Goal: Communication & Community: Answer question/provide support

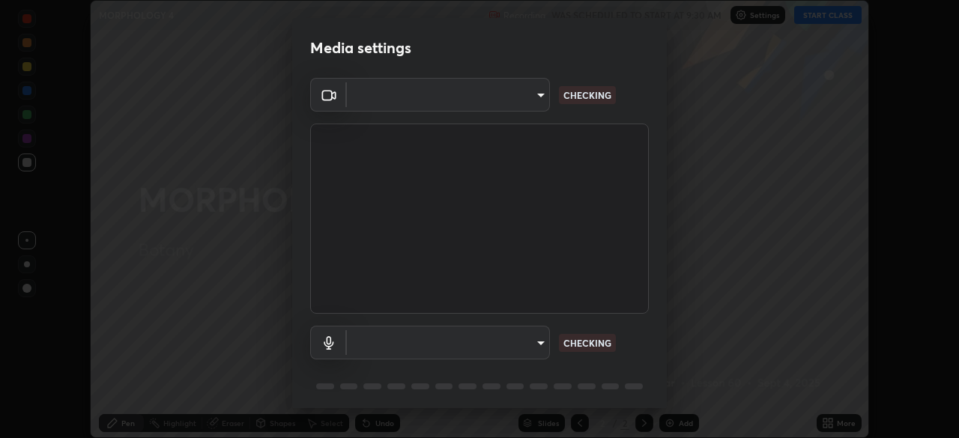
scroll to position [53, 0]
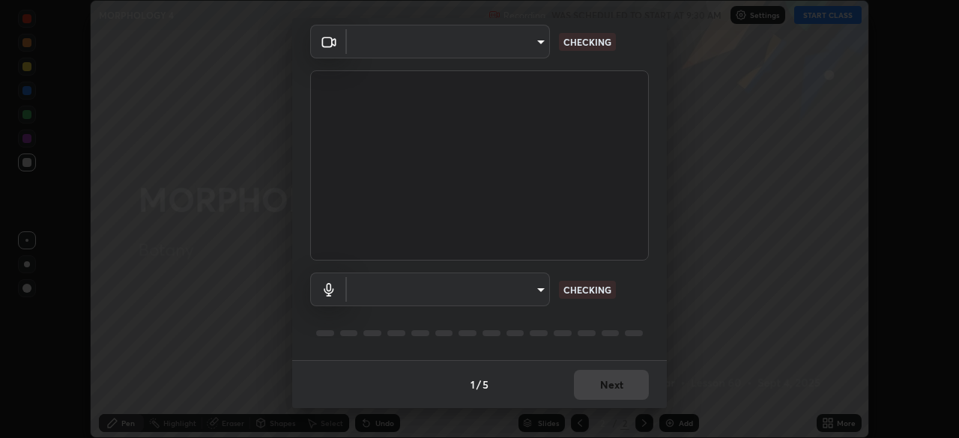
type input "51d019597c161c0694d5583d1f2c643560fde39fe8f4b4da8ea140d4d4830f4c"
click at [533, 297] on body "Erase all MORPHOLOGY 4 Recording WAS SCHEDULED TO START AT 9:30 AM Settings STA…" at bounding box center [479, 219] width 959 height 438
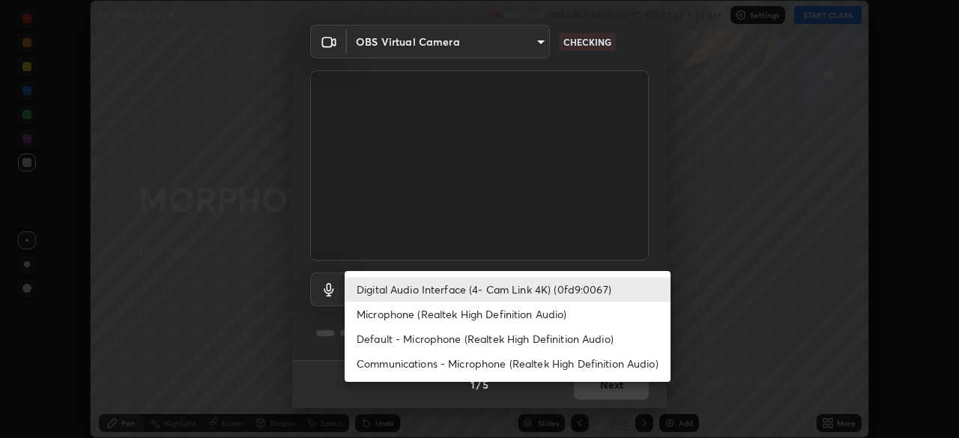
click at [536, 318] on li "Microphone (Realtek High Definition Audio)" at bounding box center [507, 314] width 326 height 25
type input "c6780f4c857a8b81e5497564d4ed67de36d612a8279d52ba4dbf449da7be3efb"
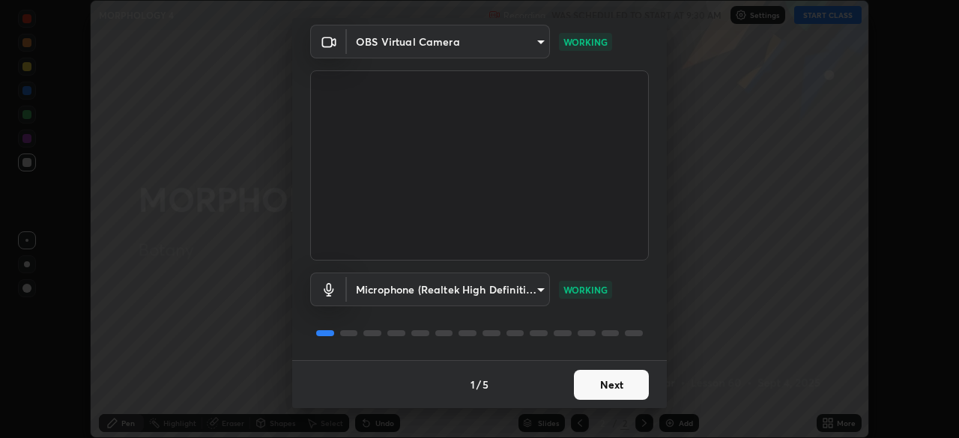
click at [589, 375] on button "Next" at bounding box center [611, 385] width 75 height 30
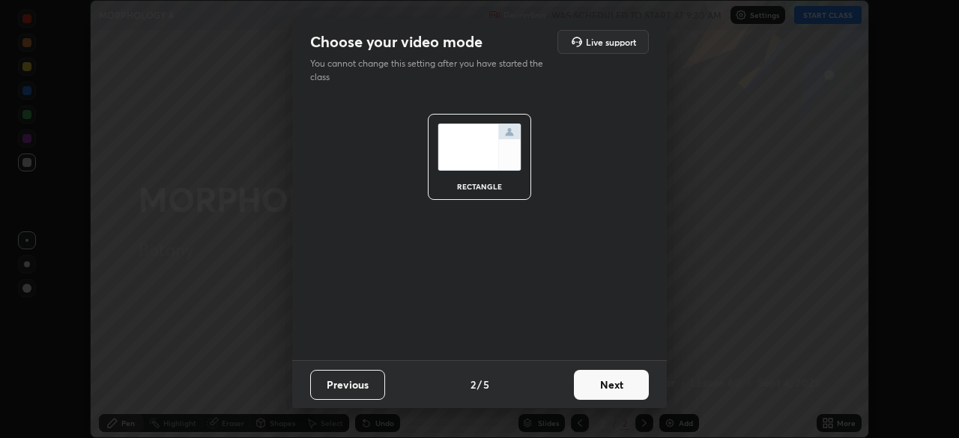
click at [606, 385] on button "Next" at bounding box center [611, 385] width 75 height 30
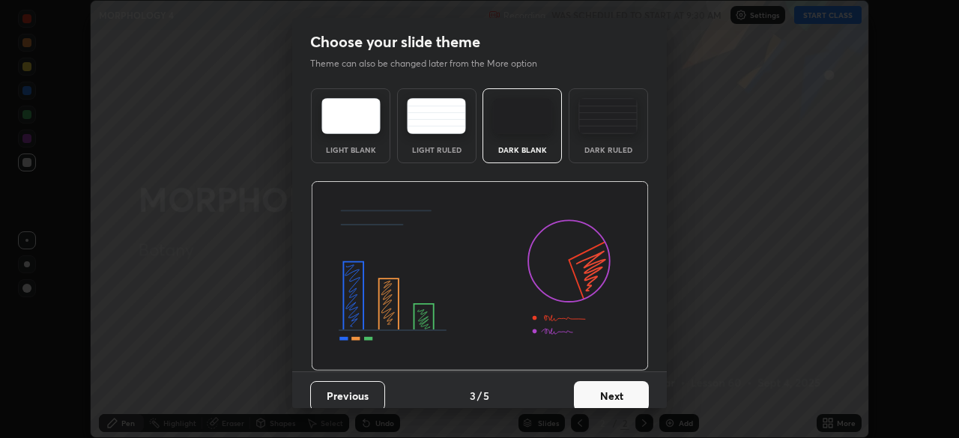
click at [606, 385] on button "Next" at bounding box center [611, 396] width 75 height 30
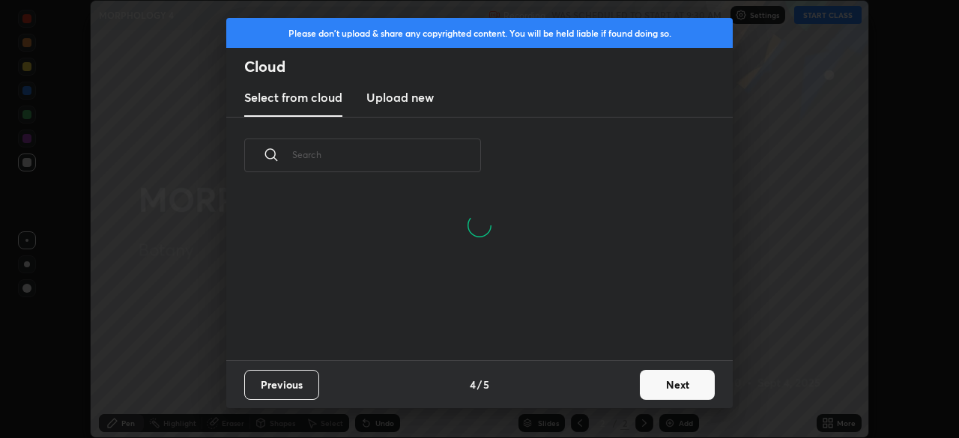
click at [647, 389] on button "Next" at bounding box center [677, 385] width 75 height 30
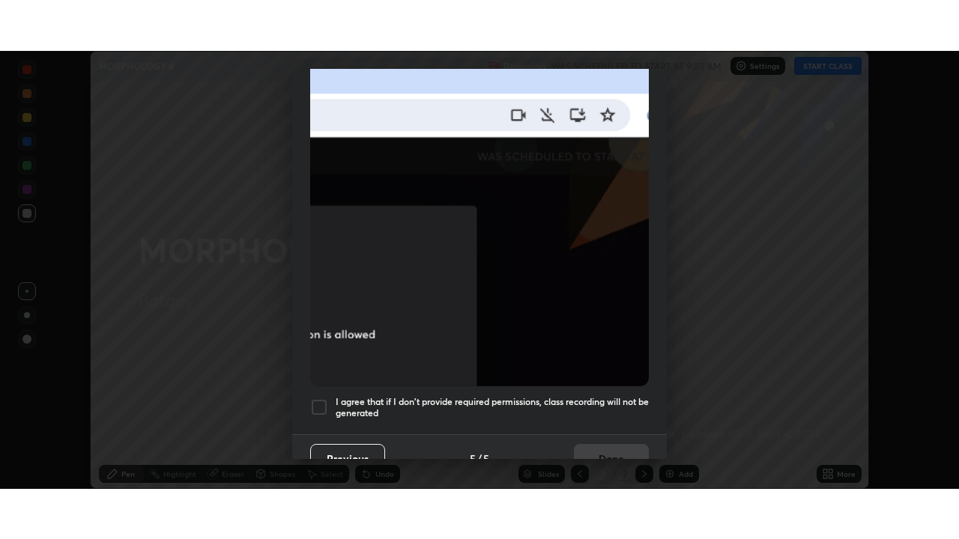
scroll to position [359, 0]
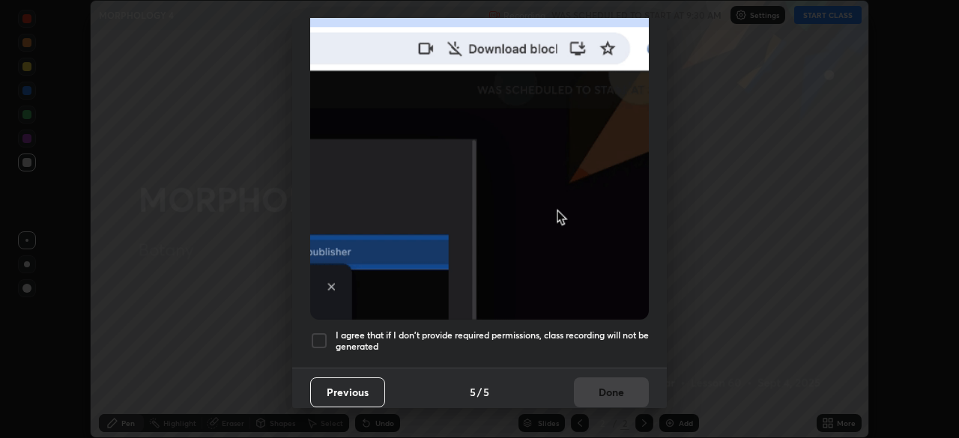
click at [327, 336] on div at bounding box center [319, 341] width 18 height 18
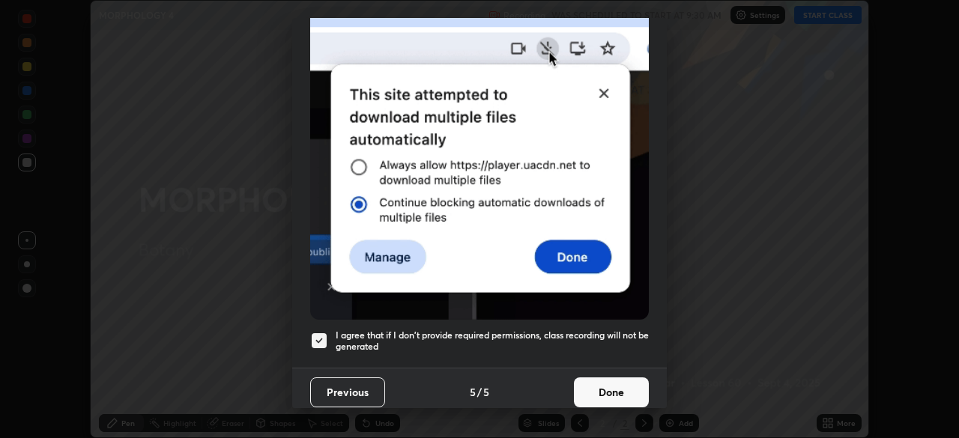
click at [628, 377] on button "Done" at bounding box center [611, 392] width 75 height 30
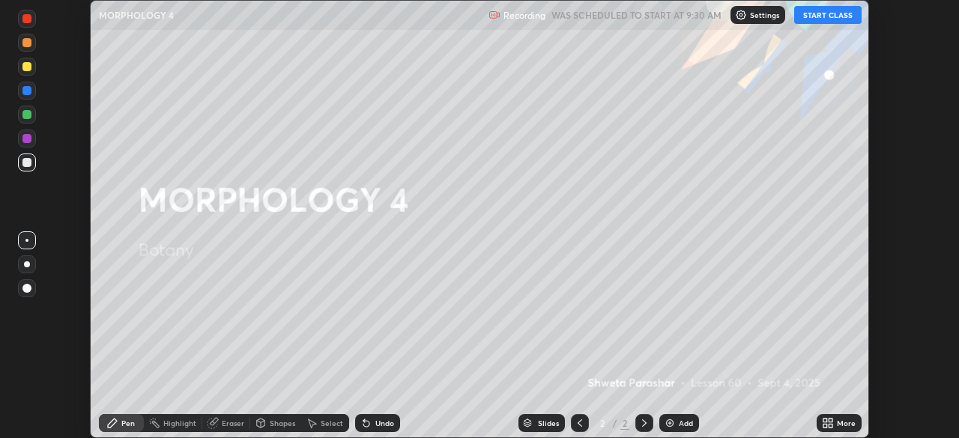
click at [827, 9] on button "START CLASS" at bounding box center [827, 15] width 67 height 18
click at [822, 16] on button "START CLASS" at bounding box center [827, 15] width 67 height 18
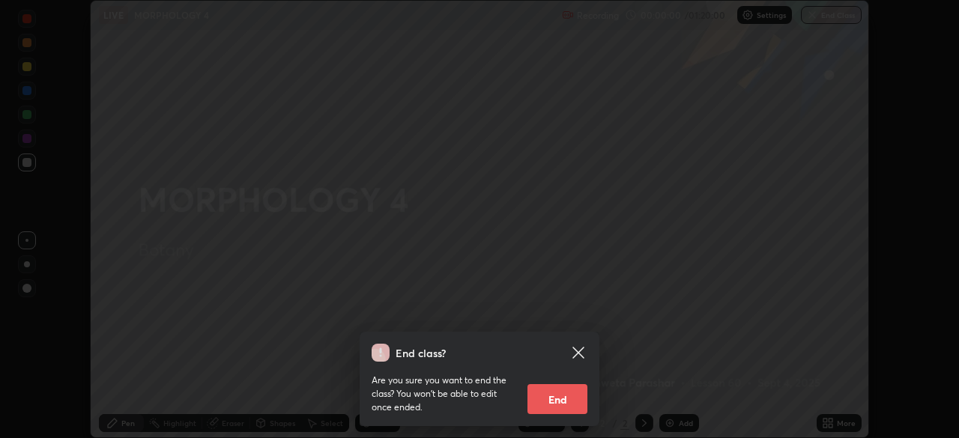
click at [777, 232] on div "End class? Are you sure you want to end the class? You won’t be able to edit on…" at bounding box center [479, 219] width 959 height 438
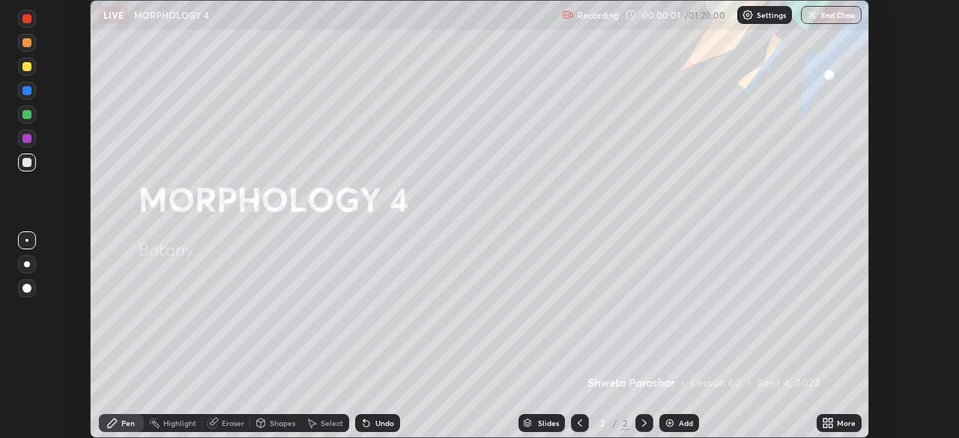
click at [835, 424] on div "More" at bounding box center [838, 423] width 45 height 18
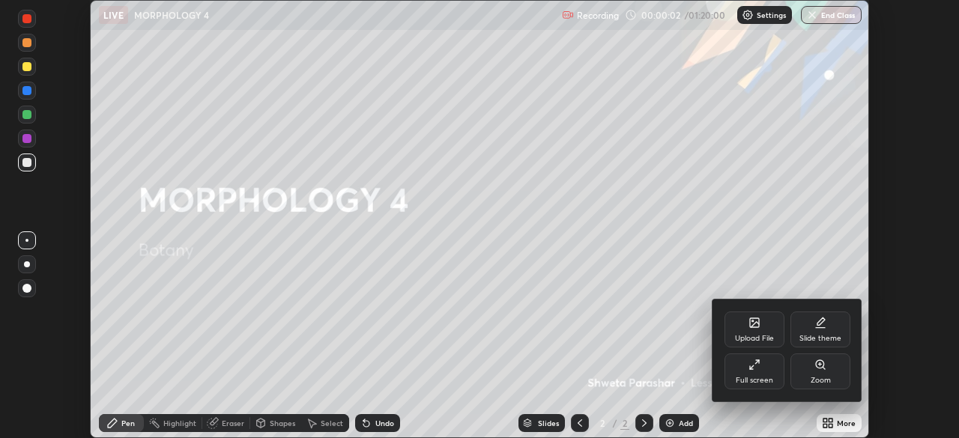
click at [768, 377] on div "Full screen" at bounding box center [753, 380] width 37 height 7
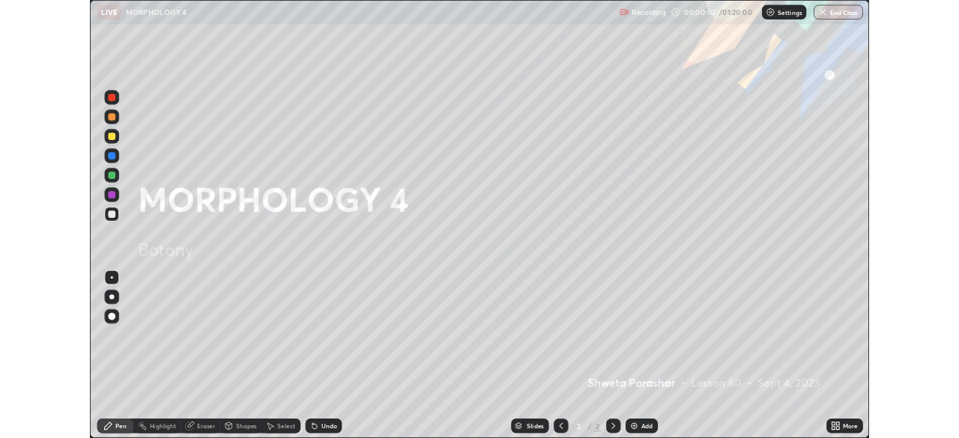
scroll to position [539, 959]
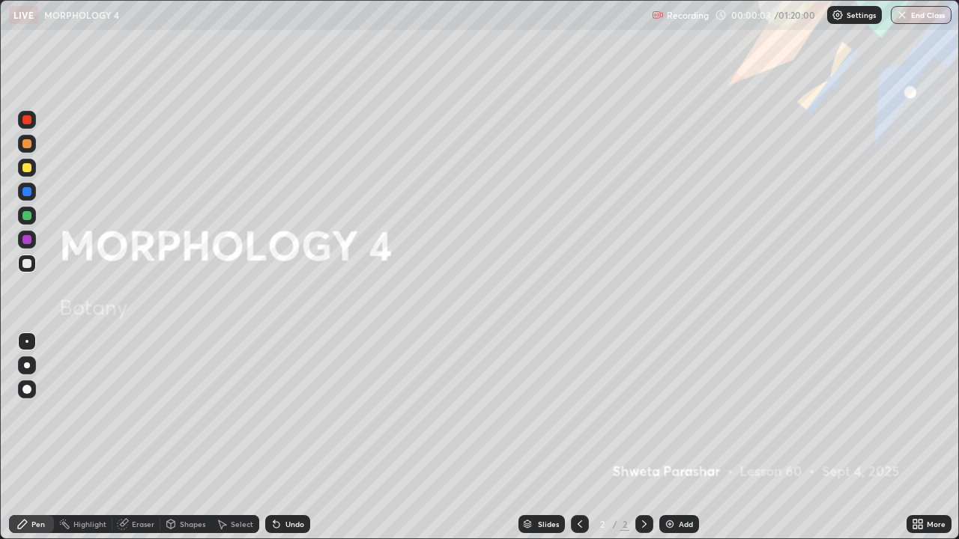
click at [684, 437] on div "Add" at bounding box center [685, 523] width 14 height 7
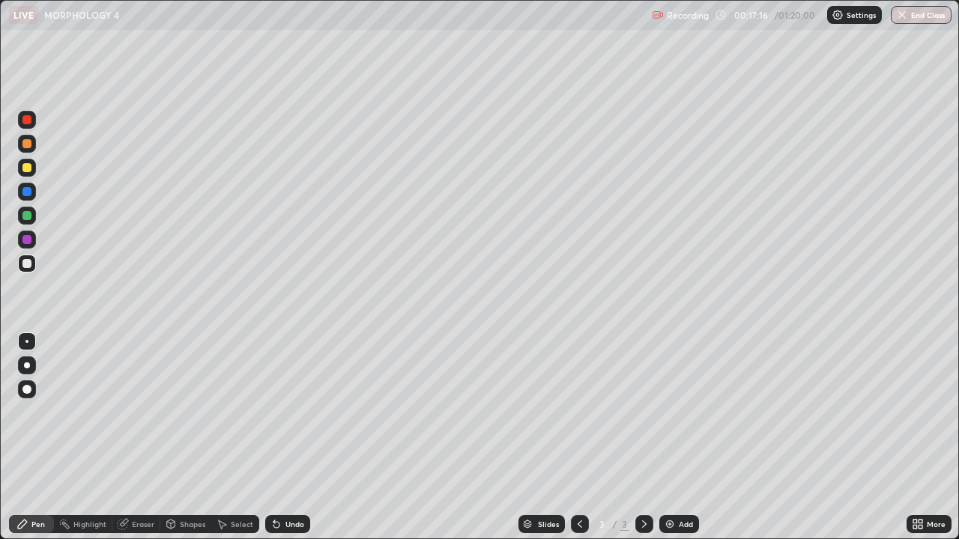
click at [27, 365] on div at bounding box center [27, 365] width 6 height 6
click at [31, 145] on div at bounding box center [26, 143] width 9 height 9
click at [26, 219] on div at bounding box center [26, 215] width 9 height 9
click at [27, 145] on div at bounding box center [26, 143] width 9 height 9
click at [26, 243] on div at bounding box center [26, 239] width 9 height 9
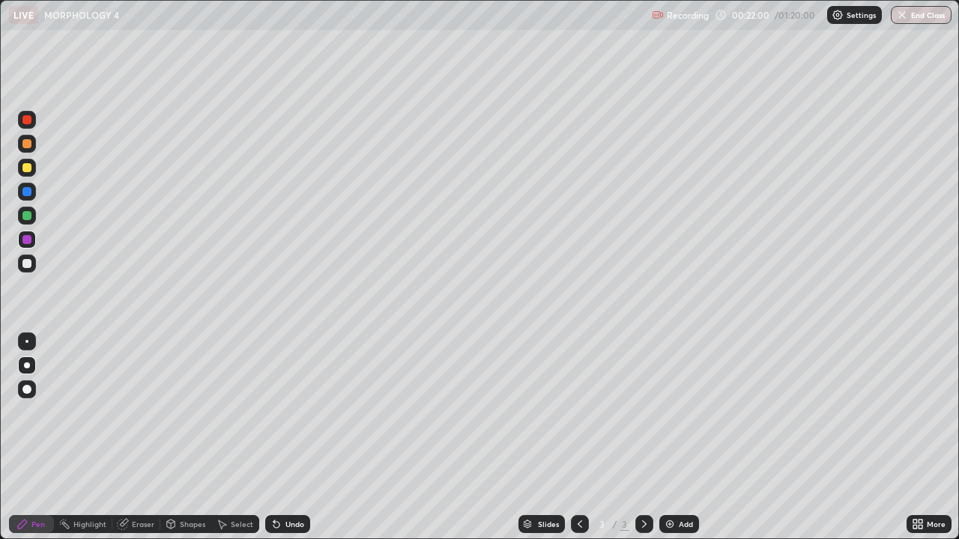
click at [103, 437] on div "Highlight" at bounding box center [83, 524] width 58 height 18
click at [26, 437] on div at bounding box center [27, 473] width 18 height 18
click at [281, 437] on div "Undo" at bounding box center [287, 524] width 45 height 18
click at [228, 437] on div "Select" at bounding box center [235, 524] width 48 height 18
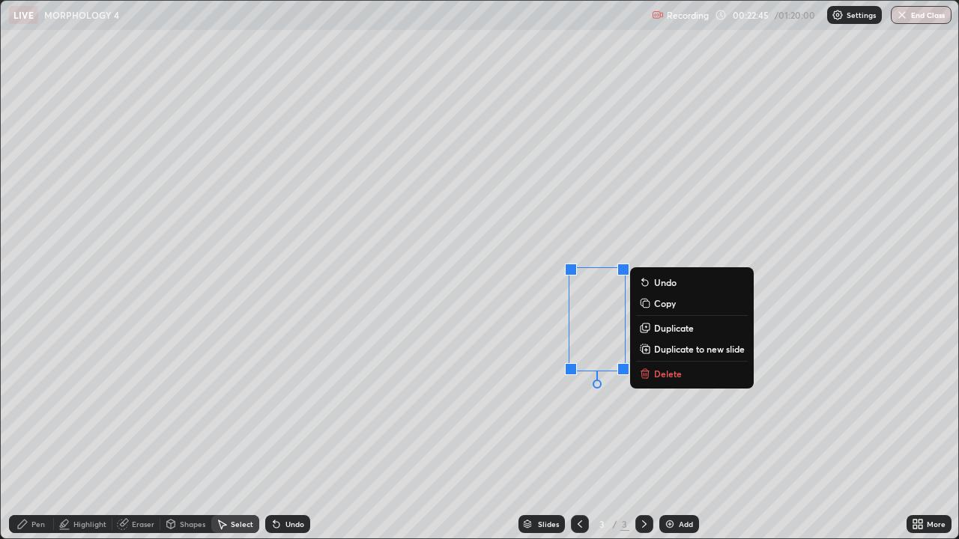
click at [664, 372] on p "Delete" at bounding box center [668, 374] width 28 height 12
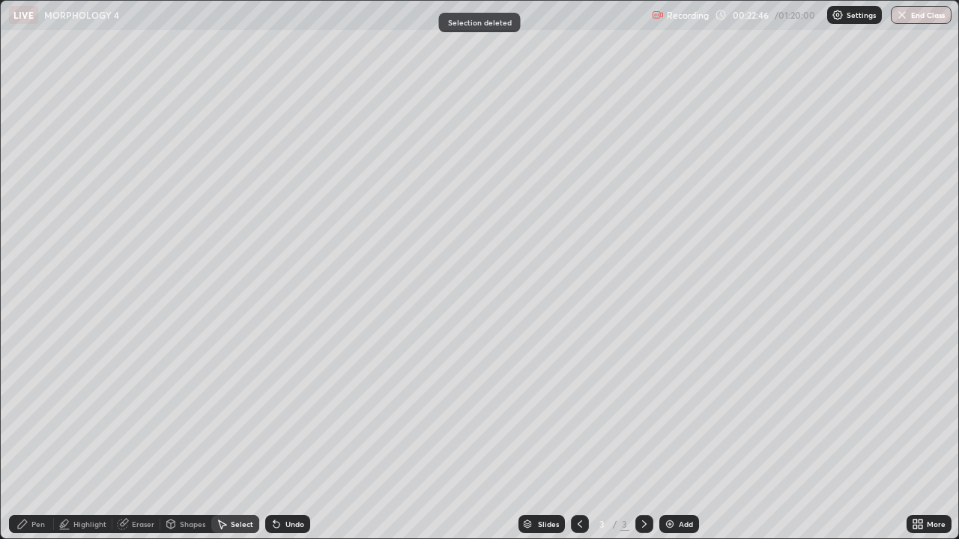
click at [37, 437] on div "Pen" at bounding box center [37, 523] width 13 height 7
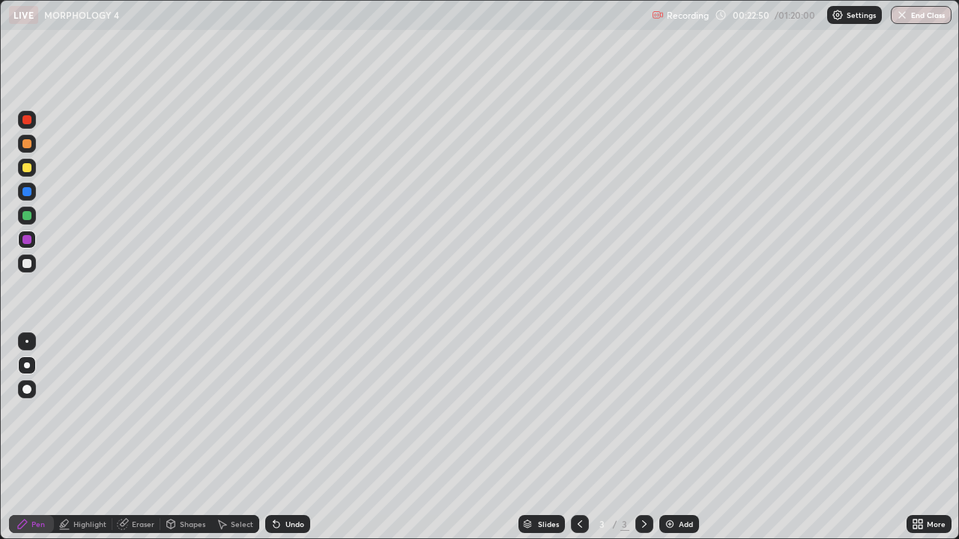
click at [284, 437] on div "Undo" at bounding box center [287, 524] width 45 height 18
click at [26, 146] on div at bounding box center [26, 143] width 9 height 9
click at [27, 240] on div at bounding box center [26, 239] width 9 height 9
click at [27, 215] on div at bounding box center [26, 215] width 9 height 9
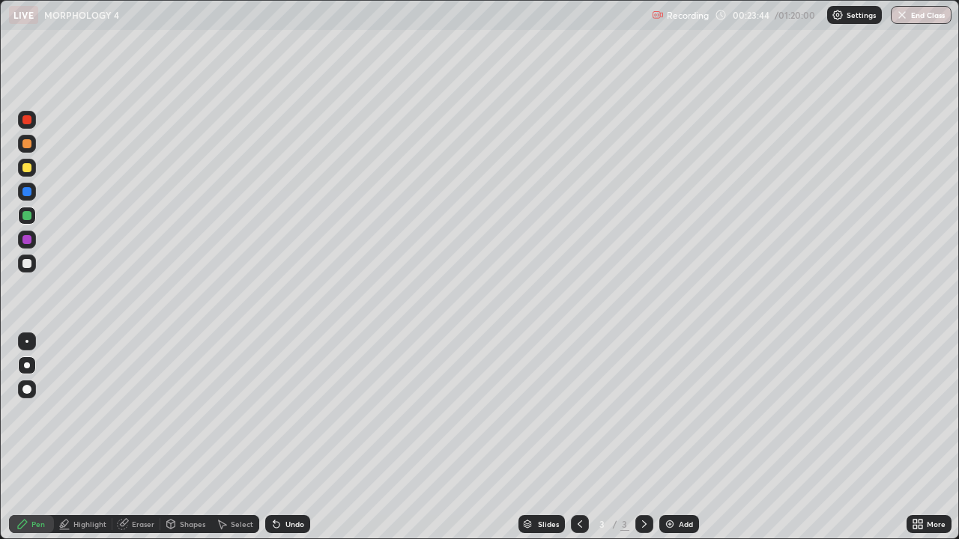
click at [31, 262] on div at bounding box center [26, 263] width 9 height 9
click at [25, 240] on div at bounding box center [26, 239] width 9 height 9
click at [25, 146] on div at bounding box center [26, 143] width 9 height 9
click at [30, 238] on div at bounding box center [26, 239] width 9 height 9
click at [26, 264] on div at bounding box center [26, 263] width 9 height 9
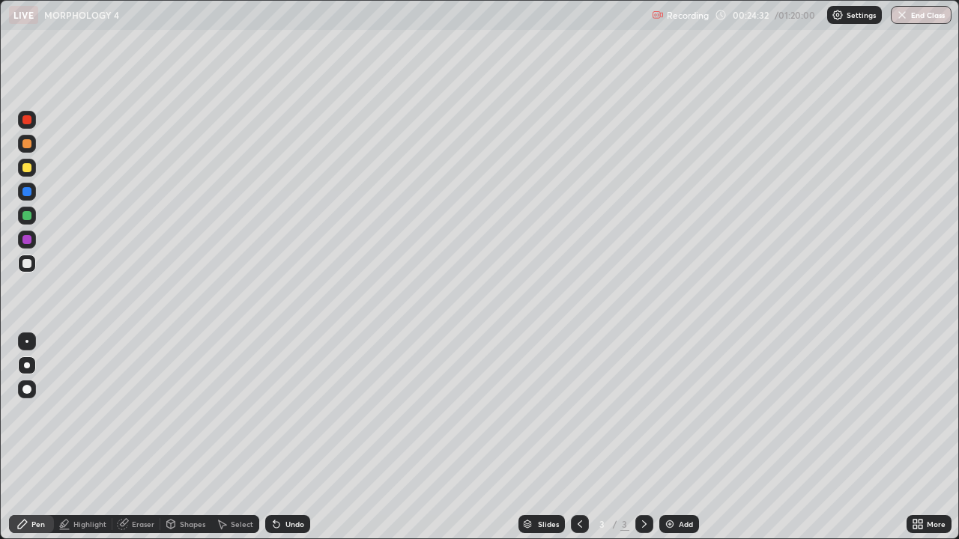
click at [231, 437] on div "Select" at bounding box center [242, 523] width 22 height 7
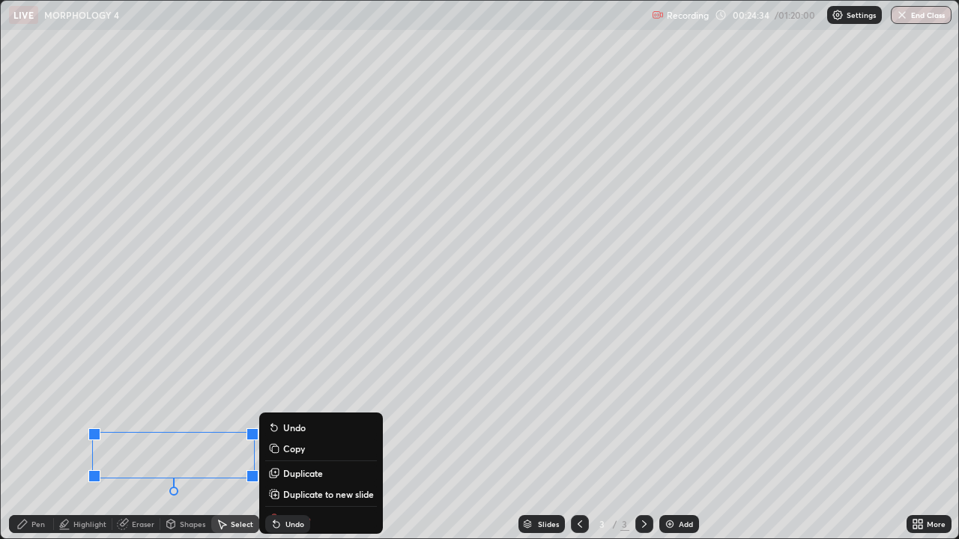
click at [37, 437] on div "Erase all" at bounding box center [27, 269] width 36 height 479
click at [28, 437] on div "Pen" at bounding box center [31, 524] width 45 height 18
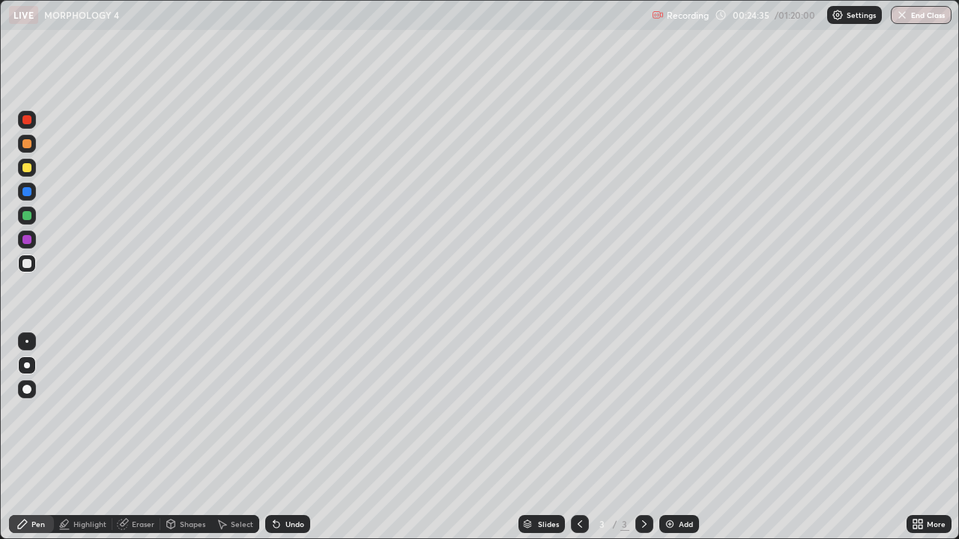
click at [21, 239] on div at bounding box center [27, 240] width 18 height 18
click at [26, 147] on div at bounding box center [26, 143] width 9 height 9
click at [91, 437] on div "Highlight" at bounding box center [89, 523] width 33 height 7
click at [24, 437] on icon at bounding box center [27, 473] width 12 height 12
click at [31, 437] on div "Pen" at bounding box center [37, 523] width 13 height 7
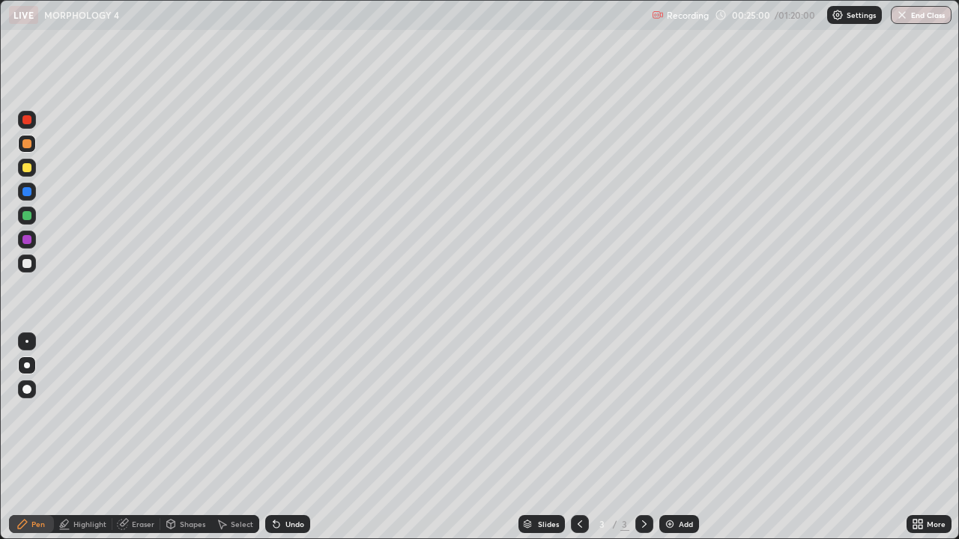
click at [27, 237] on div at bounding box center [26, 239] width 9 height 9
click at [25, 216] on div at bounding box center [26, 215] width 9 height 9
click at [26, 144] on div at bounding box center [26, 143] width 9 height 9
click at [91, 437] on div "Highlight" at bounding box center [83, 524] width 58 height 18
click at [25, 437] on icon at bounding box center [26, 474] width 3 height 3
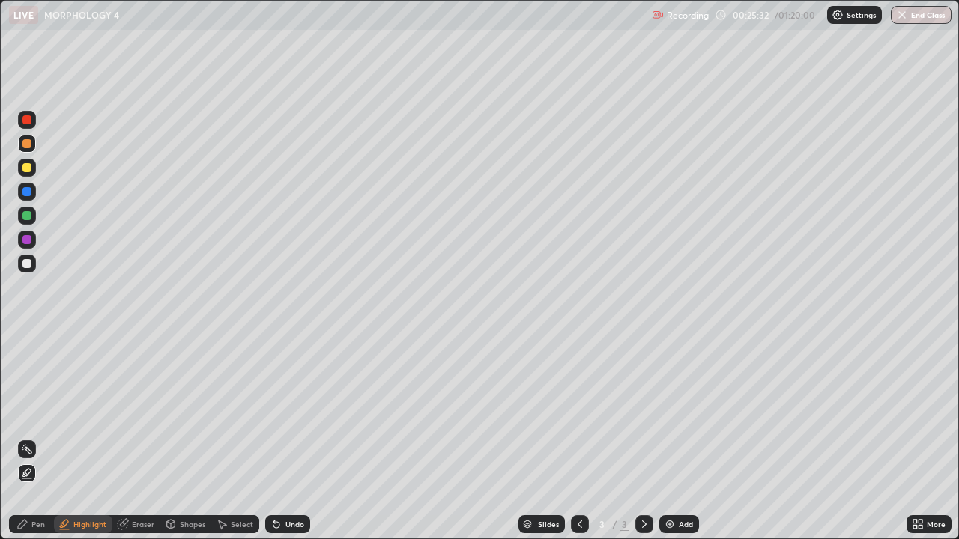
click at [25, 437] on icon at bounding box center [22, 524] width 9 height 9
click at [25, 240] on div at bounding box center [26, 239] width 9 height 9
click at [26, 238] on div at bounding box center [26, 239] width 9 height 9
click at [28, 145] on div at bounding box center [26, 143] width 9 height 9
click at [34, 267] on div at bounding box center [27, 264] width 18 height 18
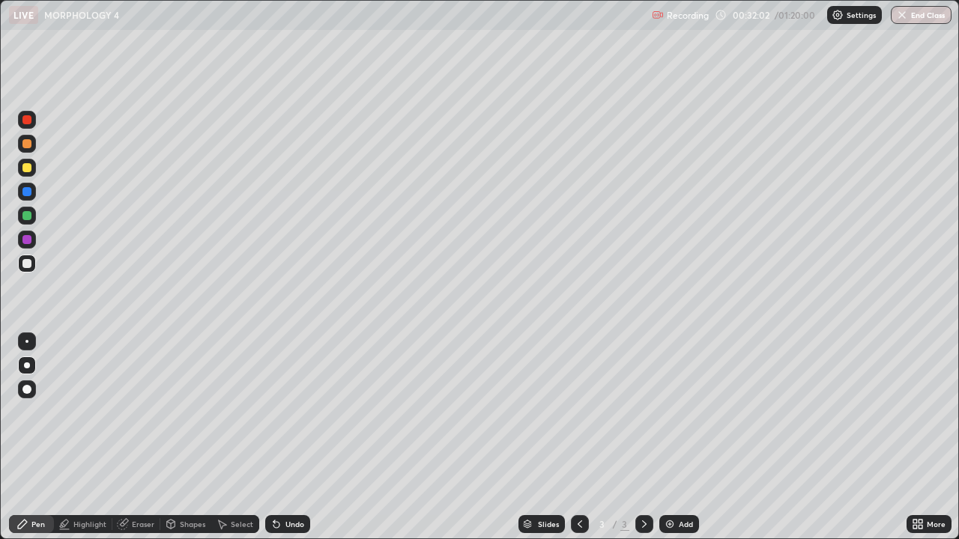
click at [675, 437] on div "Add" at bounding box center [679, 524] width 40 height 18
click at [26, 169] on div at bounding box center [26, 167] width 9 height 9
click at [285, 437] on div "Undo" at bounding box center [294, 523] width 19 height 7
click at [276, 437] on icon at bounding box center [276, 524] width 12 height 12
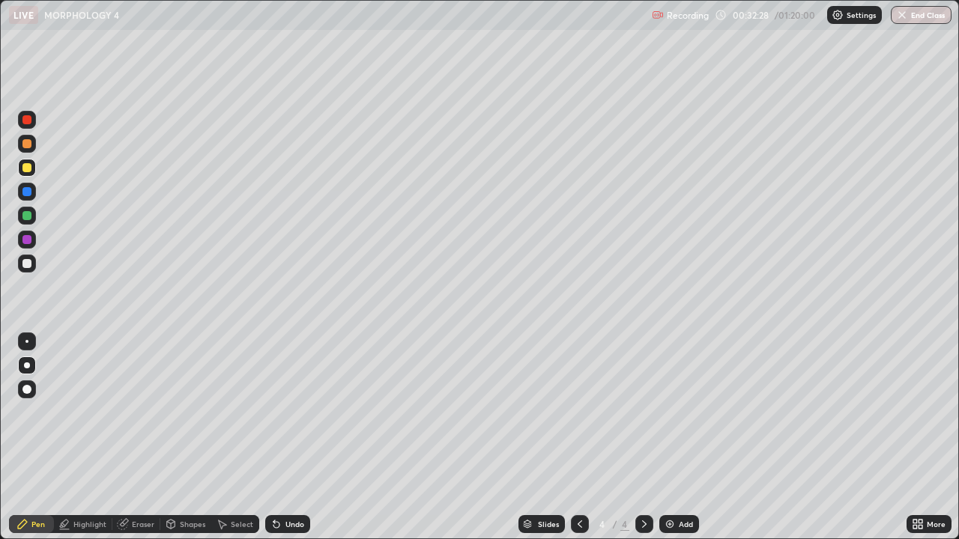
click at [273, 437] on icon at bounding box center [273, 520] width 1 height 1
click at [34, 263] on div at bounding box center [27, 264] width 18 height 18
click at [28, 163] on div at bounding box center [26, 167] width 9 height 9
click at [243, 437] on div "Select" at bounding box center [242, 523] width 22 height 7
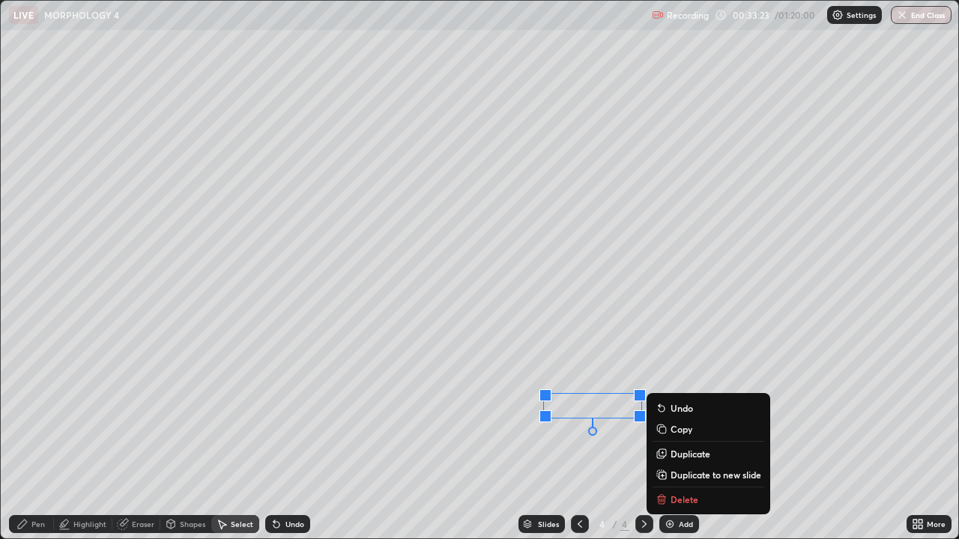
click at [483, 437] on div "0 ° Undo Copy Duplicate Duplicate to new slide Delete" at bounding box center [479, 270] width 957 height 538
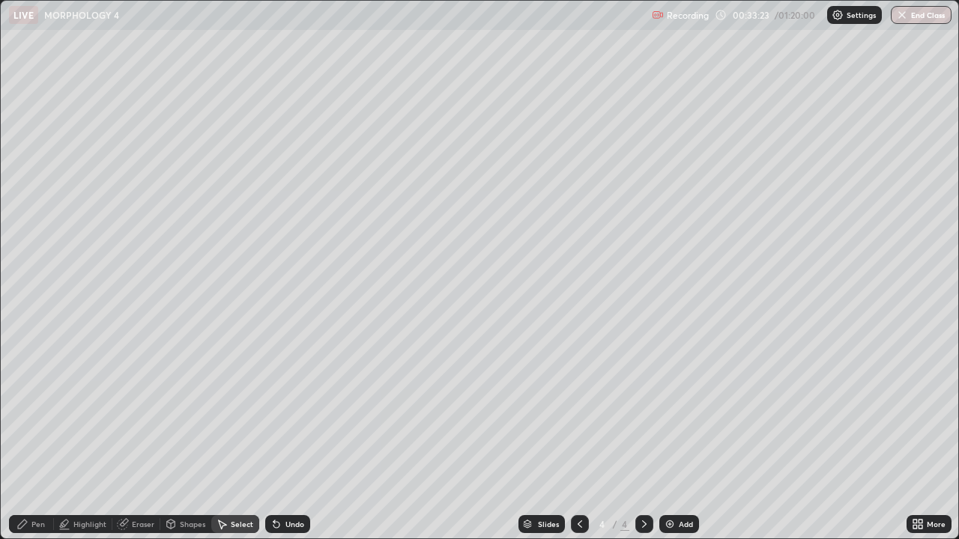
click at [37, 437] on div "Pen" at bounding box center [37, 523] width 13 height 7
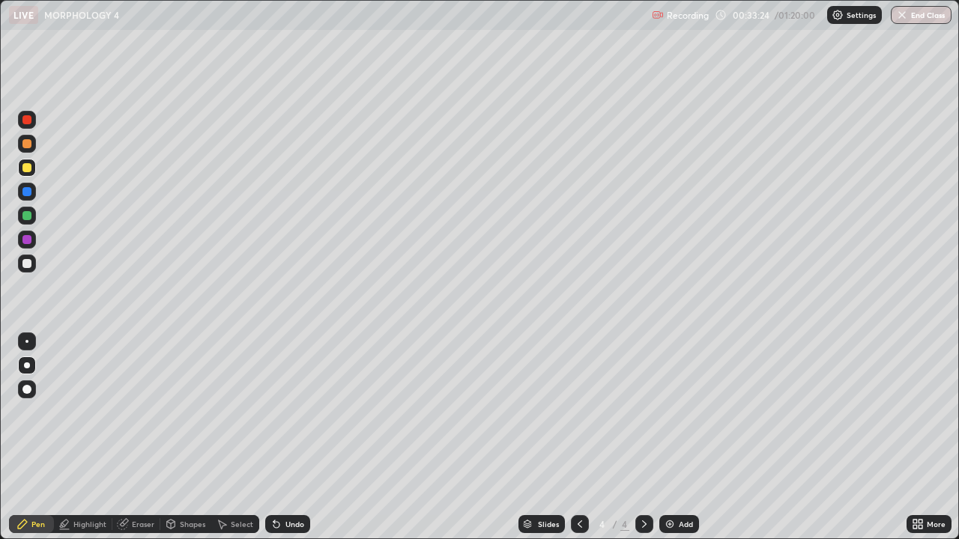
click at [34, 264] on div at bounding box center [27, 264] width 18 height 18
click at [673, 437] on div "Add" at bounding box center [679, 524] width 40 height 18
click at [28, 145] on div at bounding box center [26, 143] width 9 height 9
click at [30, 242] on div at bounding box center [26, 239] width 9 height 9
click at [919, 437] on icon at bounding box center [917, 524] width 12 height 12
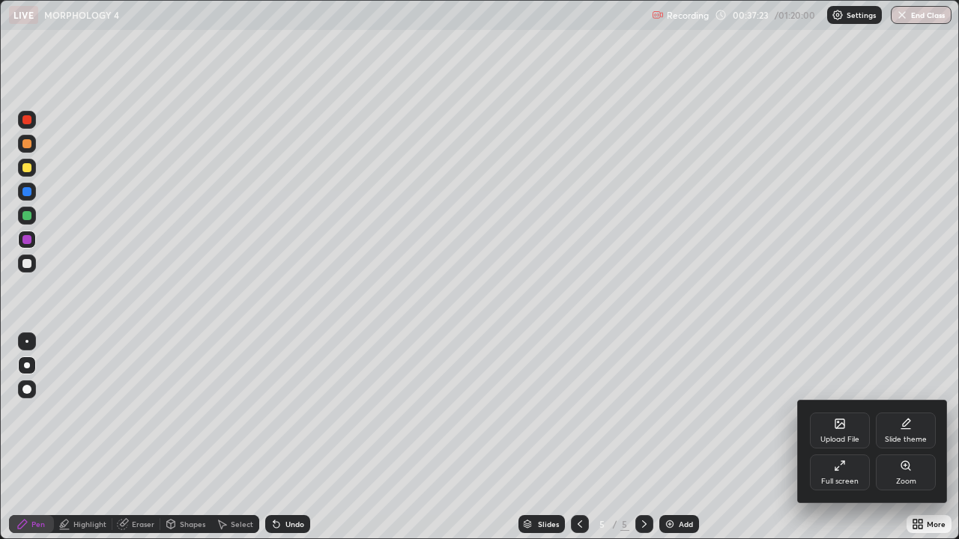
click at [832, 437] on div "Full screen" at bounding box center [840, 473] width 60 height 36
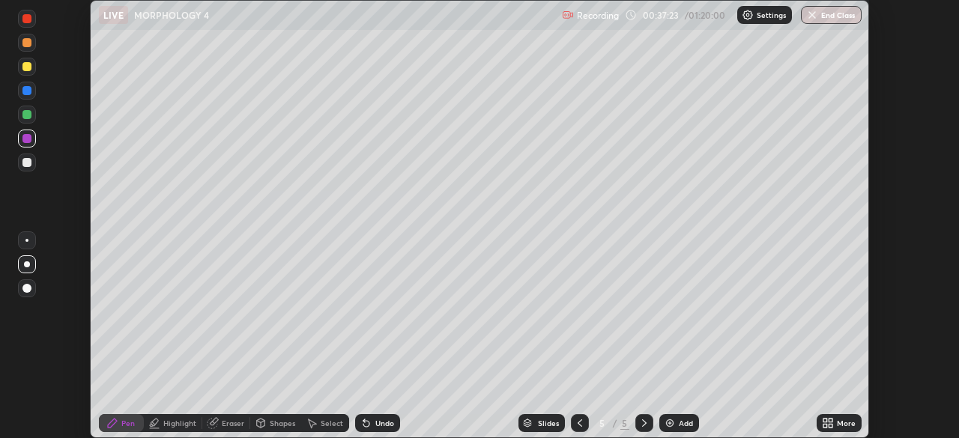
scroll to position [74451, 73931]
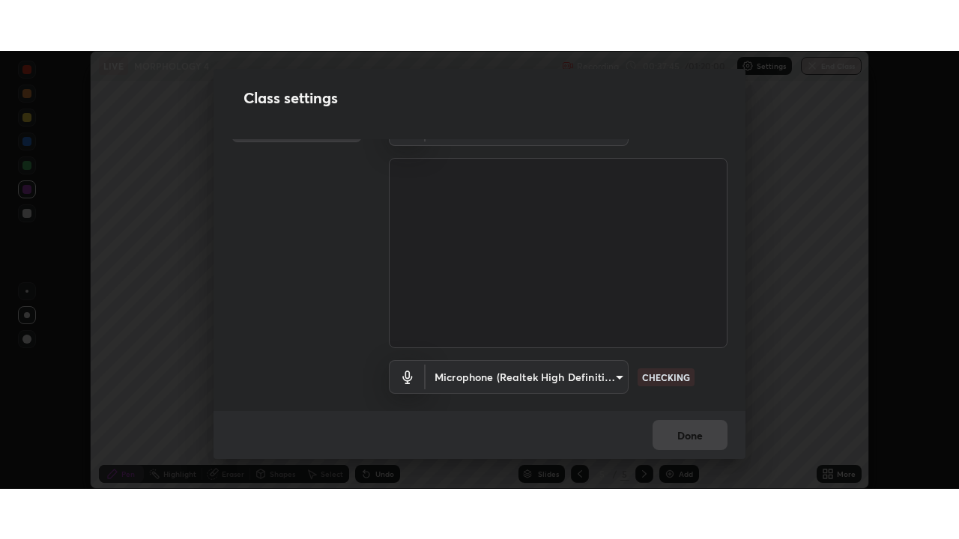
scroll to position [68, 0]
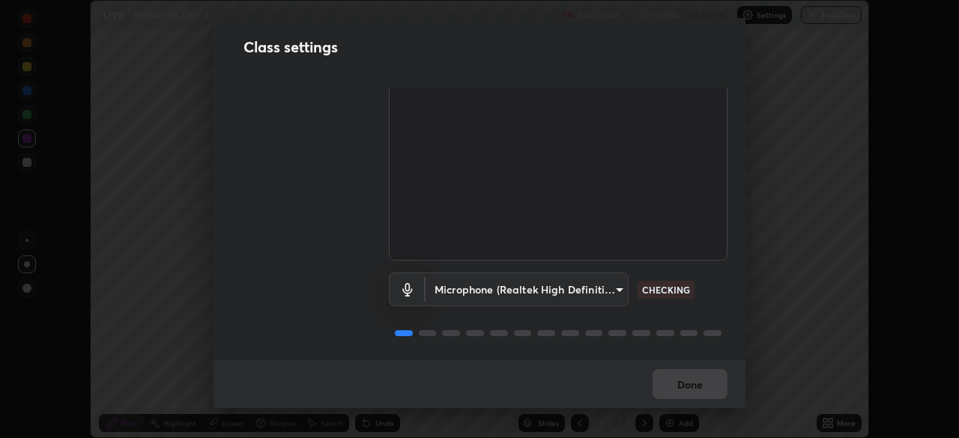
click at [611, 288] on body "Erase all LIVE MORPHOLOGY 4 Recording 00:37:46 / 01:20:00 Settings End Class Se…" at bounding box center [479, 219] width 959 height 438
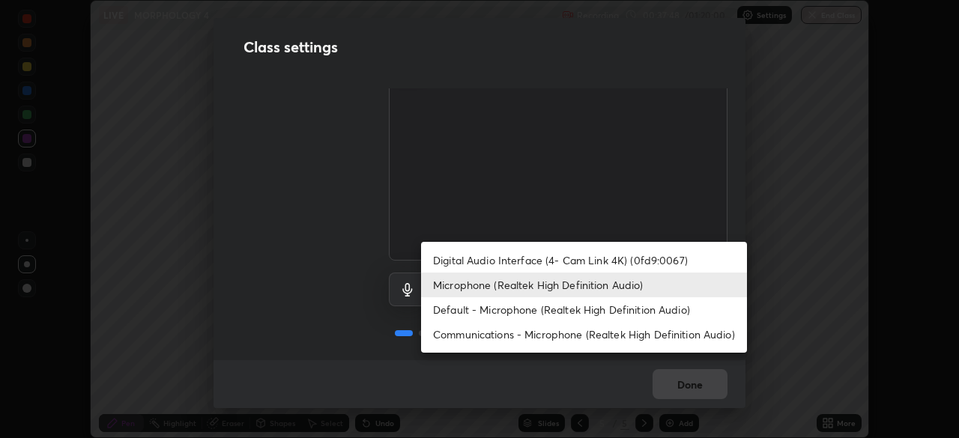
click at [548, 312] on li "Default - Microphone (Realtek High Definition Audio)" at bounding box center [584, 309] width 326 height 25
type input "default"
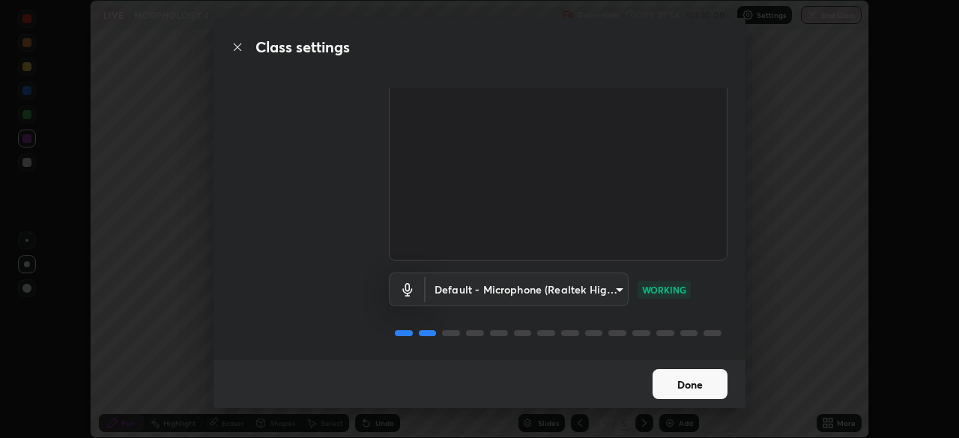
click at [682, 376] on button "Done" at bounding box center [689, 384] width 75 height 30
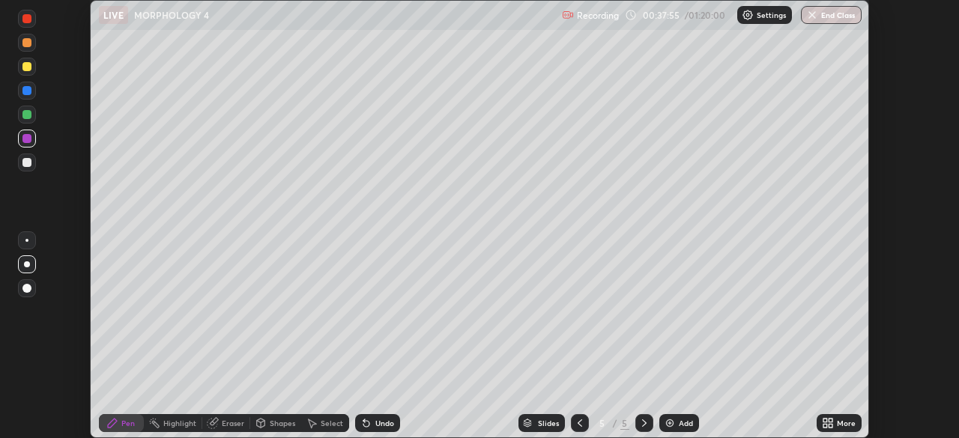
click at [834, 423] on div "More" at bounding box center [838, 423] width 45 height 18
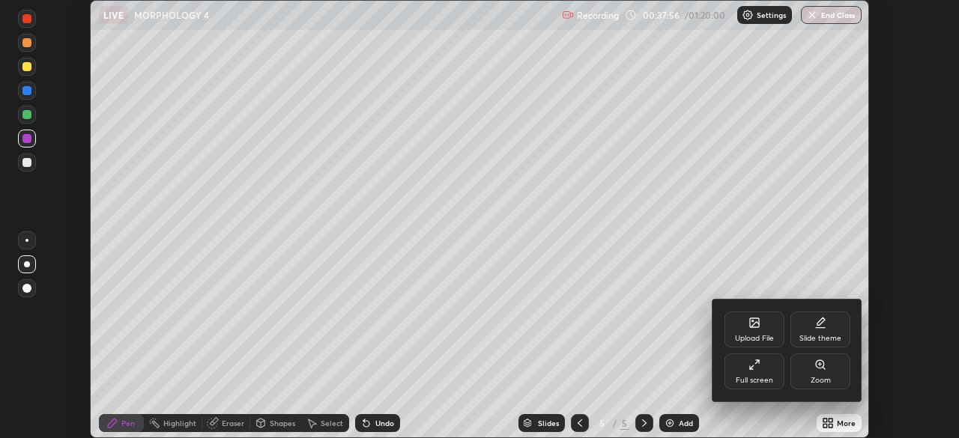
click at [771, 379] on div "Full screen" at bounding box center [753, 380] width 37 height 7
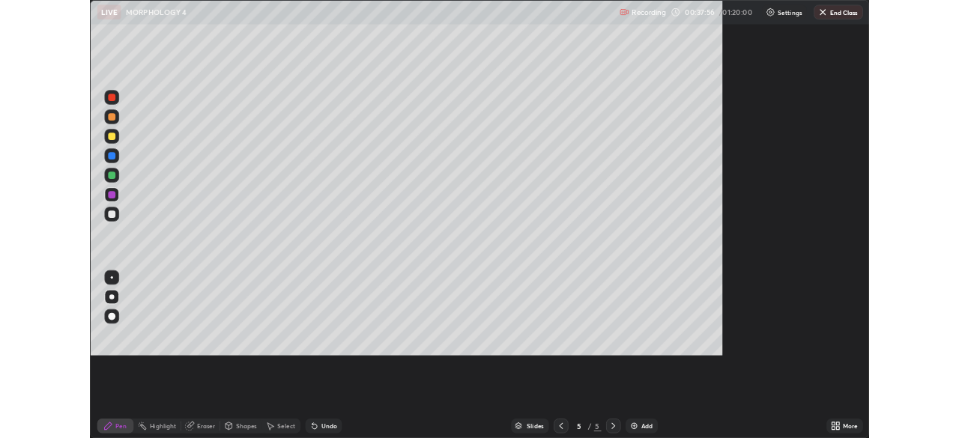
scroll to position [539, 959]
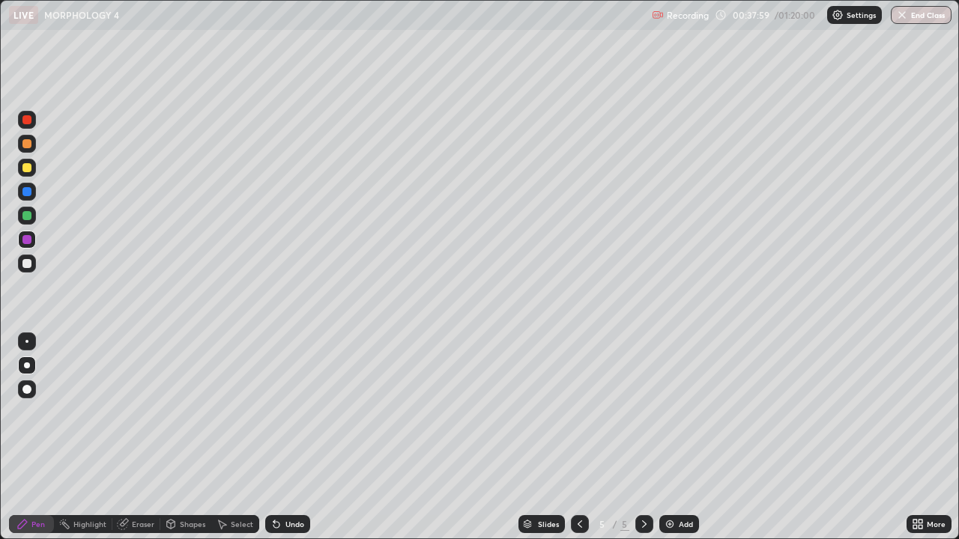
click at [25, 243] on div at bounding box center [26, 239] width 9 height 9
click at [142, 437] on div "Eraser" at bounding box center [143, 523] width 22 height 7
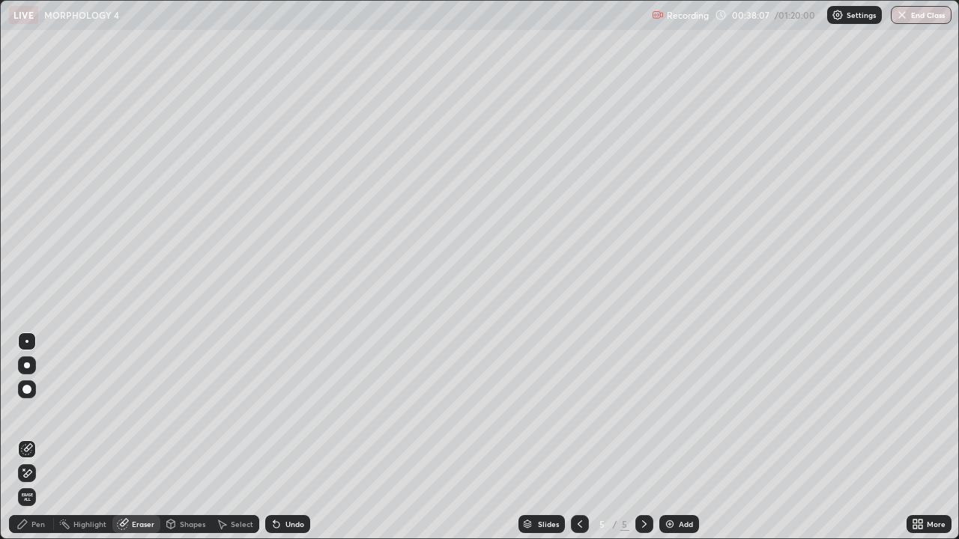
click at [25, 437] on icon at bounding box center [22, 524] width 9 height 9
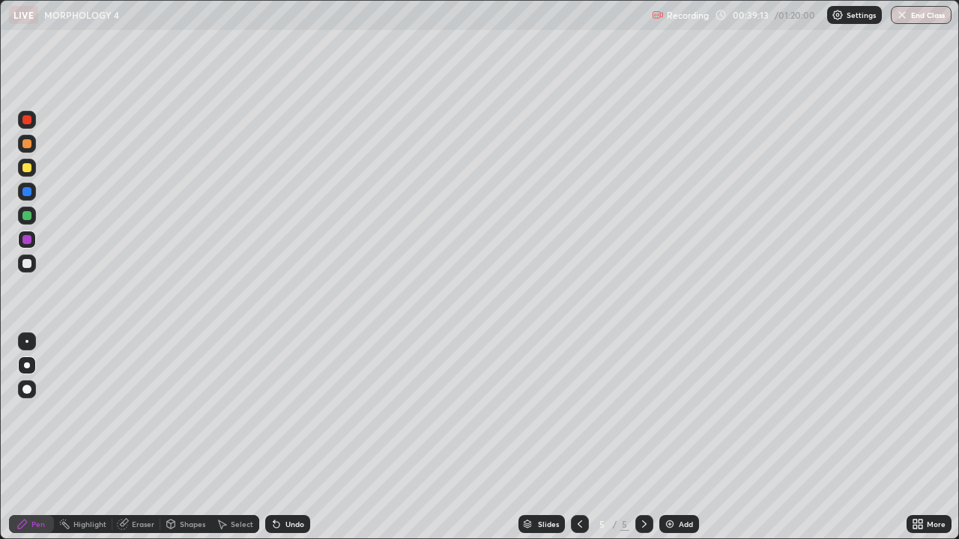
click at [236, 437] on div "Select" at bounding box center [242, 523] width 22 height 7
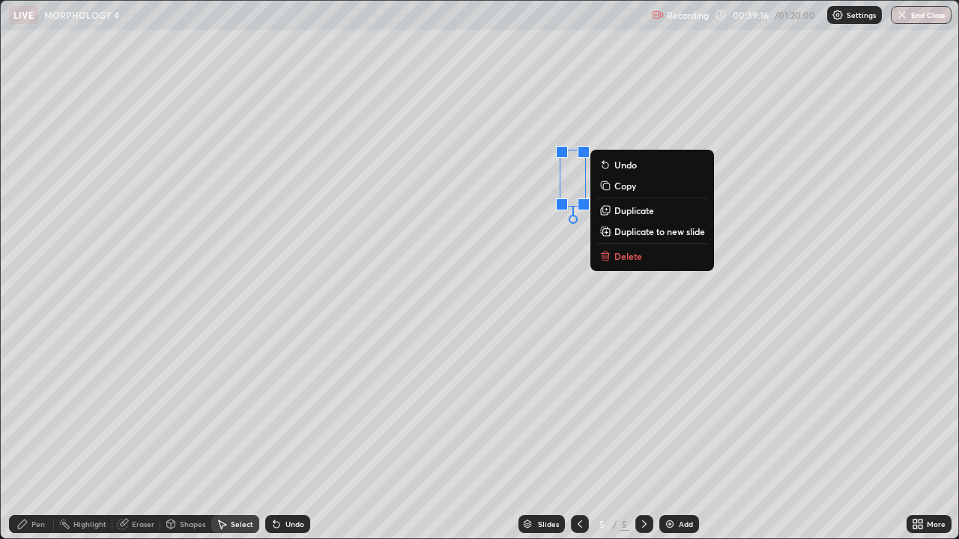
click at [640, 212] on p "Duplicate" at bounding box center [634, 210] width 40 height 12
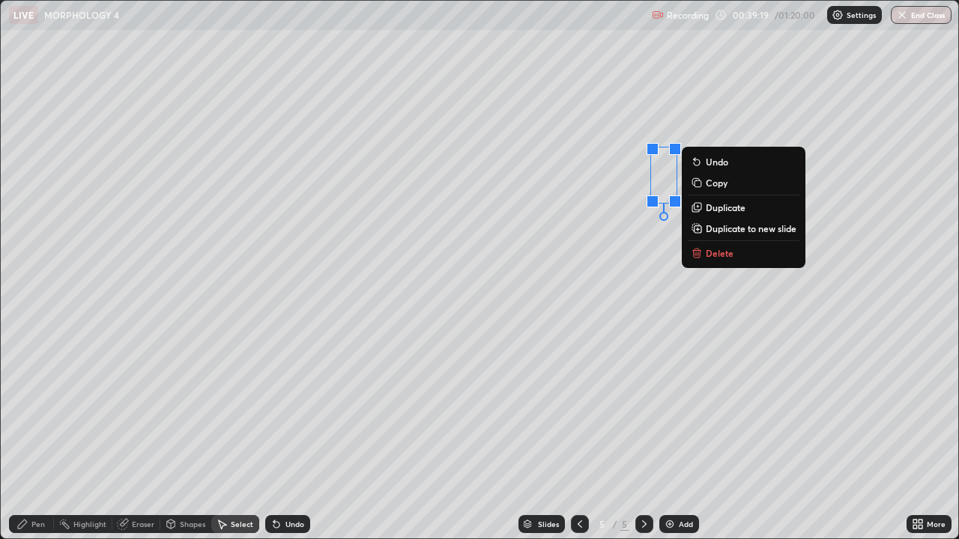
click at [715, 209] on p "Duplicate" at bounding box center [725, 207] width 40 height 12
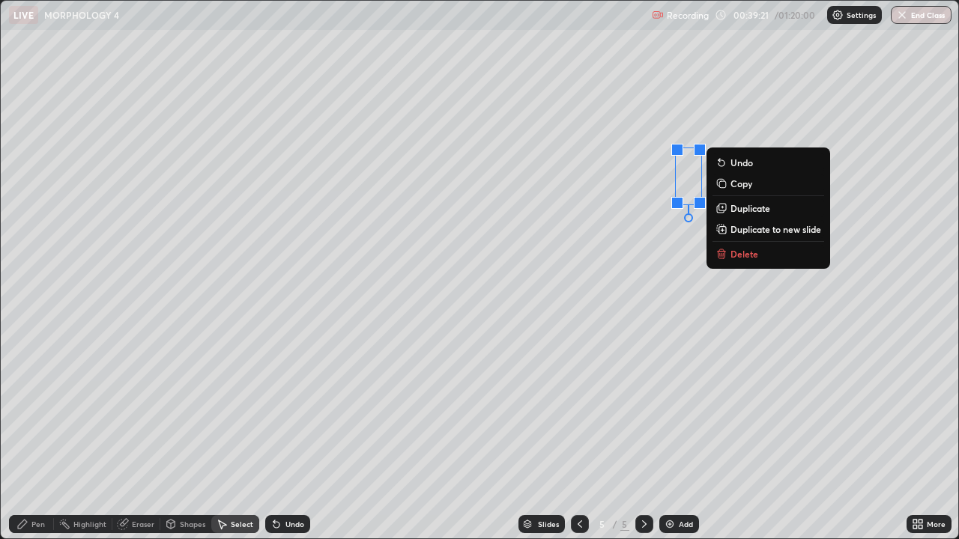
click at [747, 208] on p "Duplicate" at bounding box center [750, 208] width 40 height 12
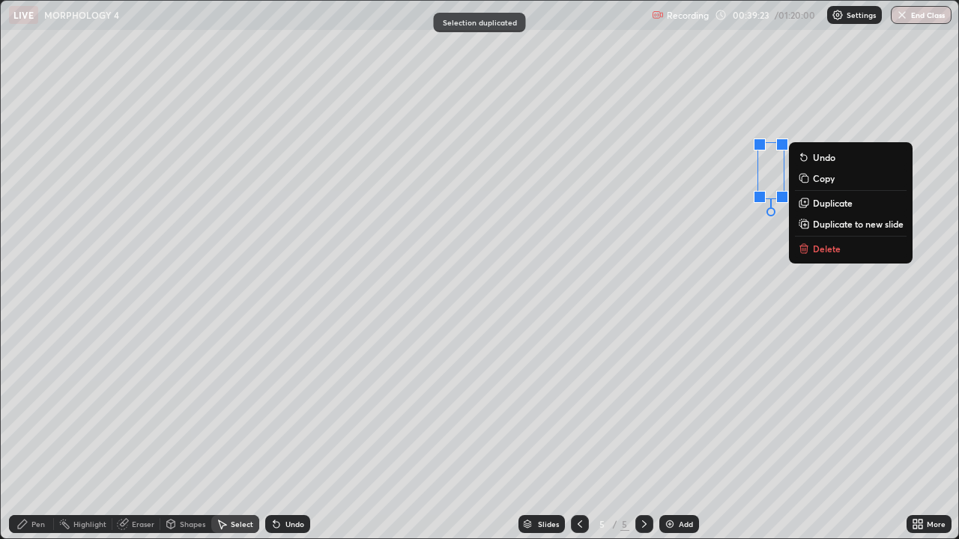
click at [823, 207] on p "Duplicate" at bounding box center [833, 203] width 40 height 12
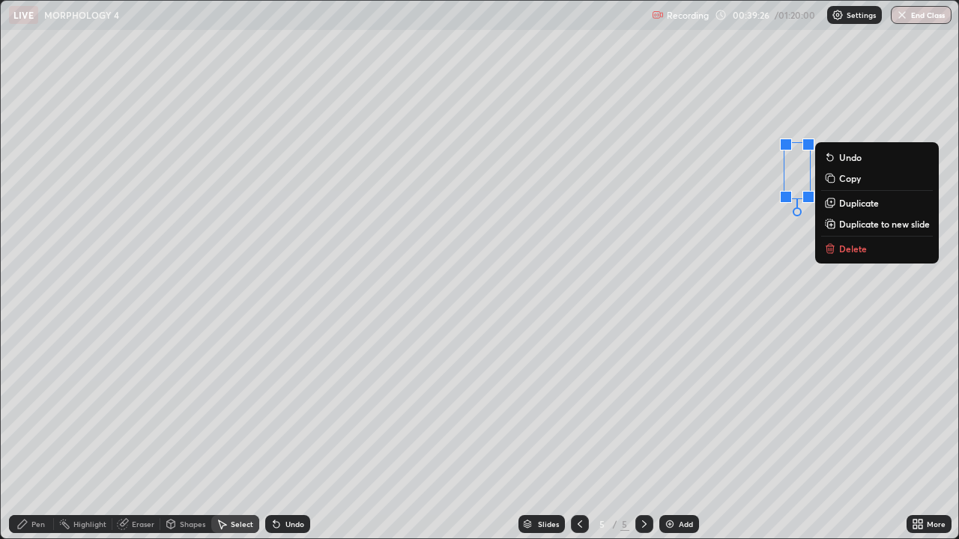
click at [742, 247] on div "0 ° Undo Copy Duplicate Duplicate to new slide Delete" at bounding box center [479, 270] width 957 height 538
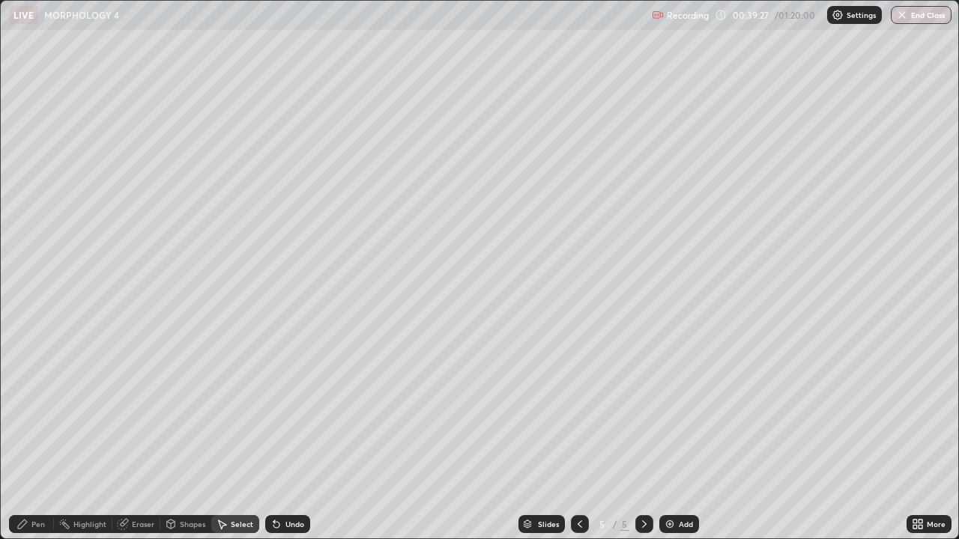
click at [145, 437] on div "Eraser" at bounding box center [136, 524] width 48 height 18
click at [47, 437] on div "Pen" at bounding box center [31, 524] width 45 height 18
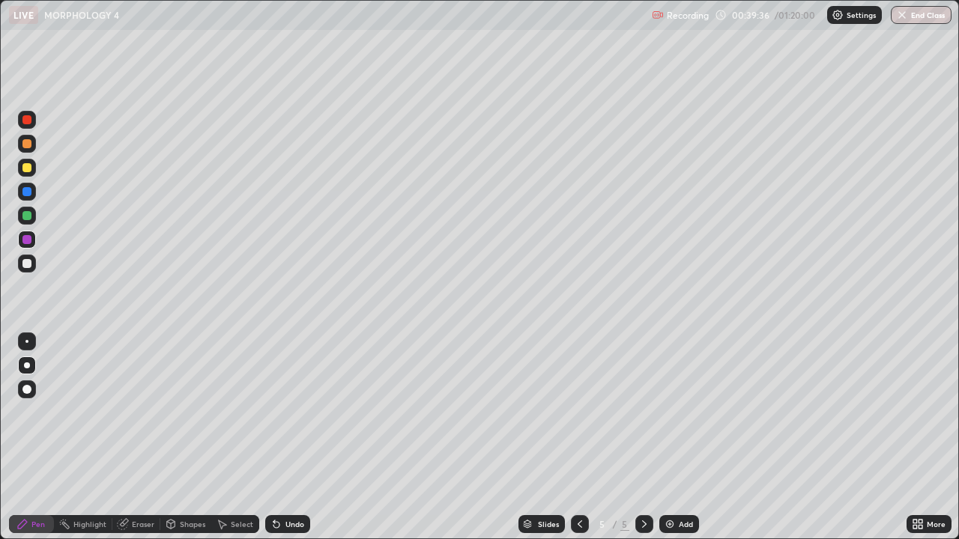
click at [228, 437] on div "Select" at bounding box center [235, 524] width 48 height 18
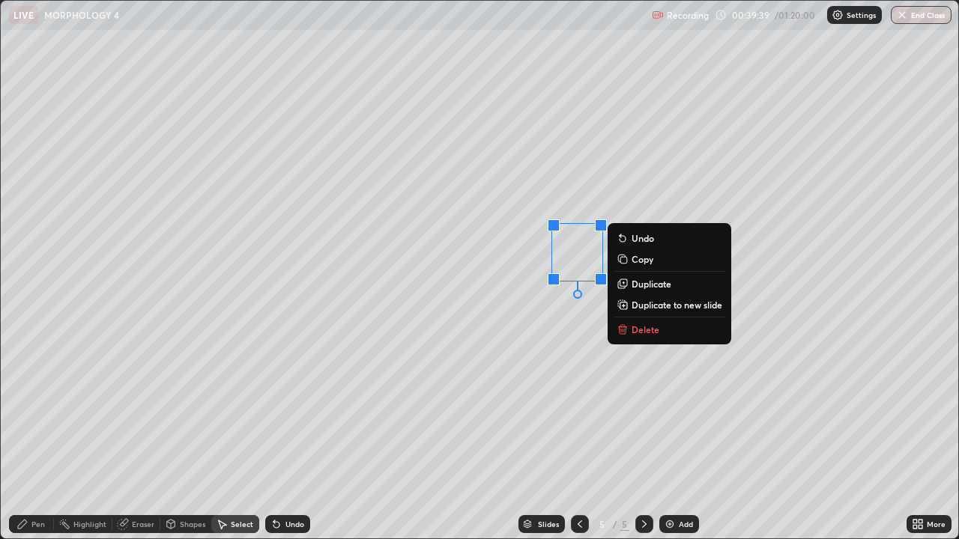
click at [570, 364] on div "0 ° Undo Copy Duplicate Duplicate to new slide Delete" at bounding box center [479, 270] width 957 height 538
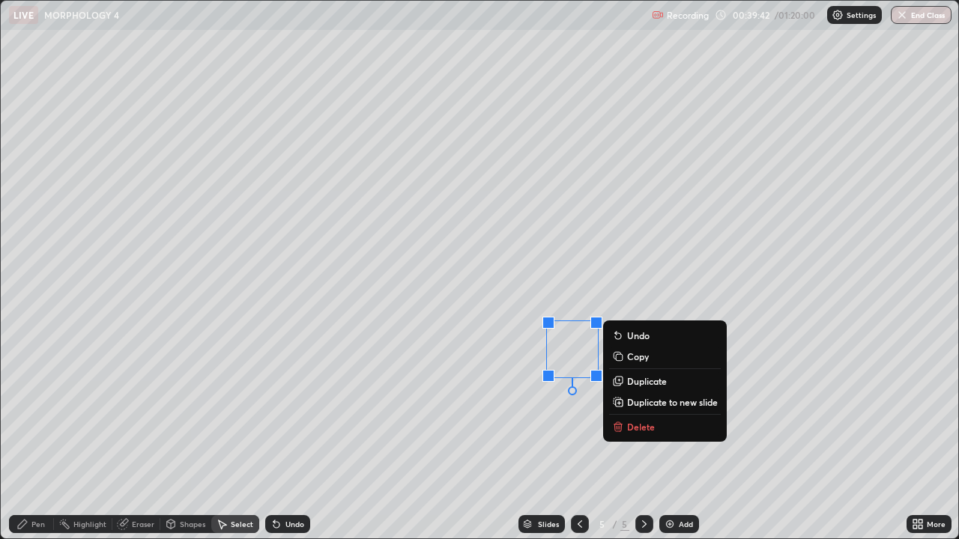
click at [437, 403] on div "0 ° Undo Copy Duplicate Duplicate to new slide Delete" at bounding box center [479, 270] width 957 height 538
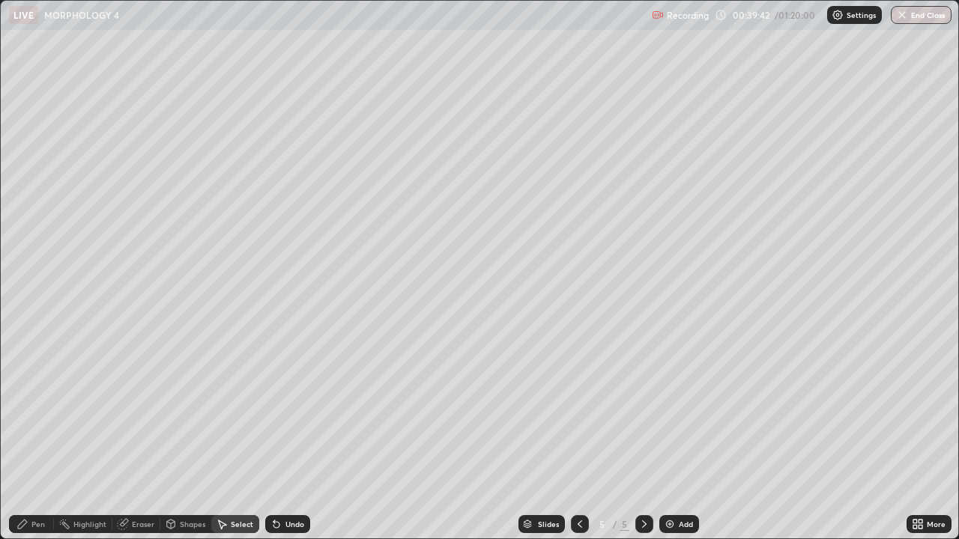
click at [34, 437] on div "Pen" at bounding box center [31, 524] width 45 height 18
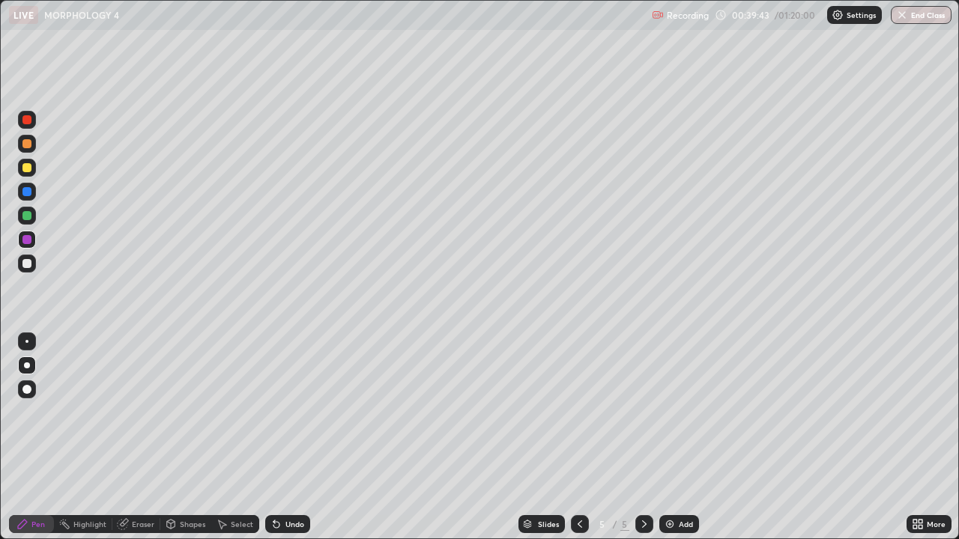
click at [27, 264] on div at bounding box center [26, 263] width 9 height 9
click at [236, 437] on div "Select" at bounding box center [242, 523] width 22 height 7
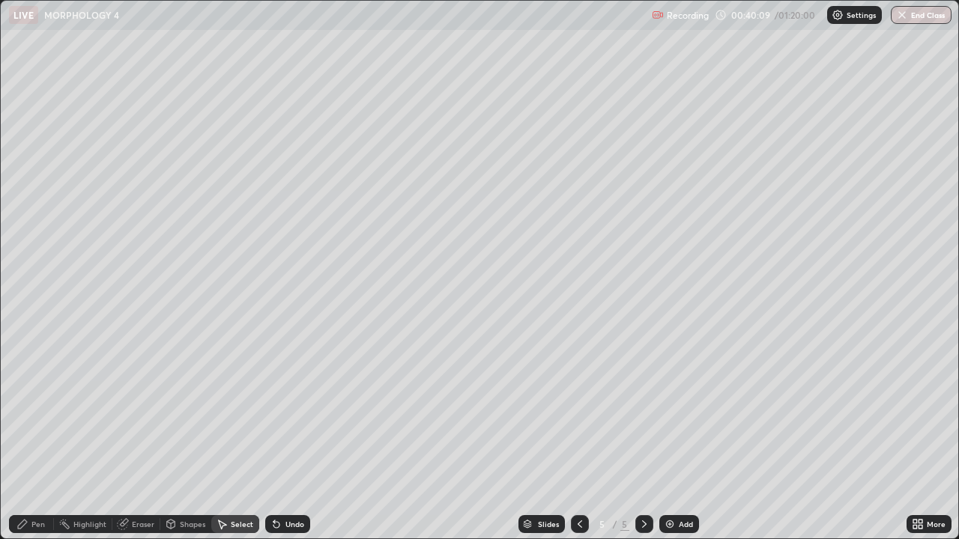
click at [288, 437] on div "Undo" at bounding box center [294, 523] width 19 height 7
click at [287, 437] on div "Undo" at bounding box center [294, 523] width 19 height 7
click at [239, 437] on div "Select" at bounding box center [235, 524] width 48 height 18
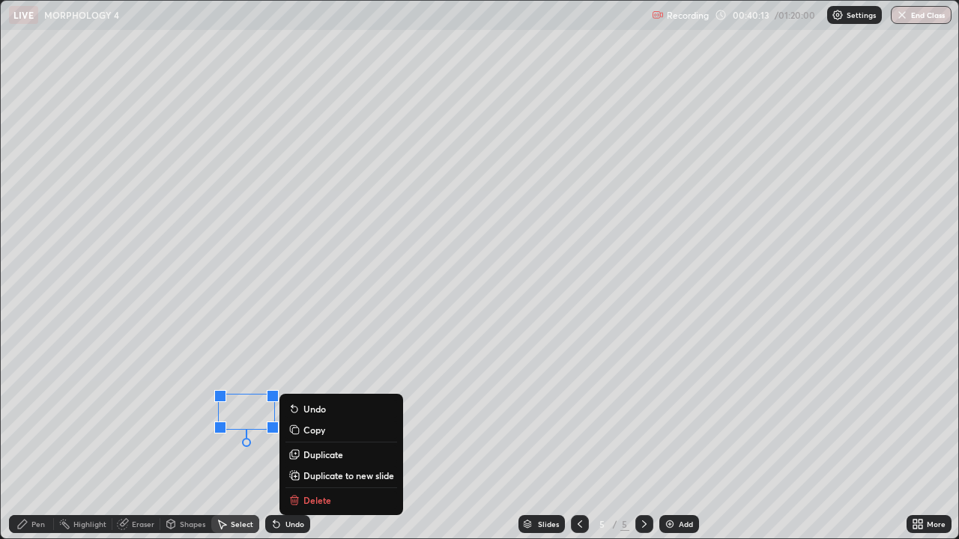
click at [115, 437] on div "0 ° Undo Copy Duplicate Duplicate to new slide Delete" at bounding box center [479, 270] width 957 height 538
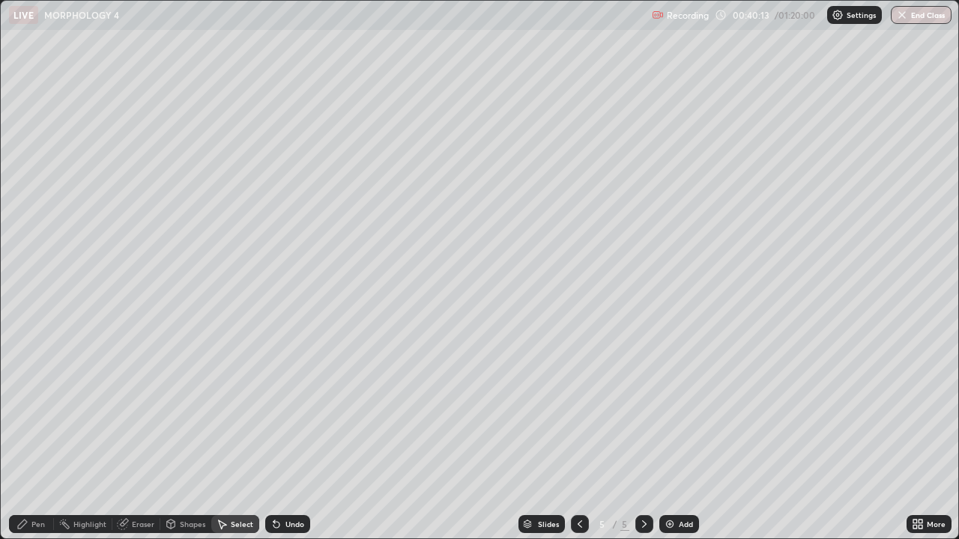
click at [25, 437] on icon at bounding box center [22, 524] width 9 height 9
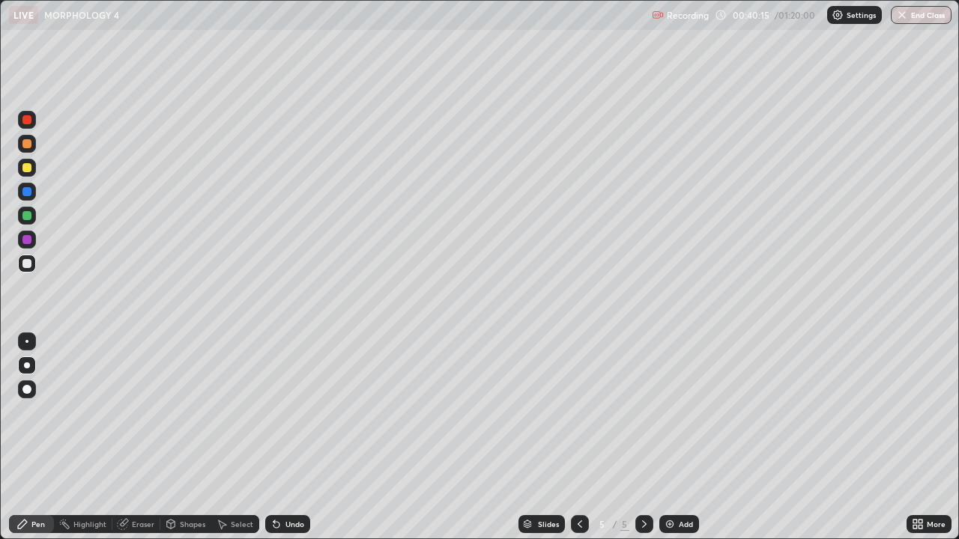
click at [280, 437] on icon at bounding box center [276, 524] width 12 height 12
click at [927, 437] on div "More" at bounding box center [935, 523] width 19 height 7
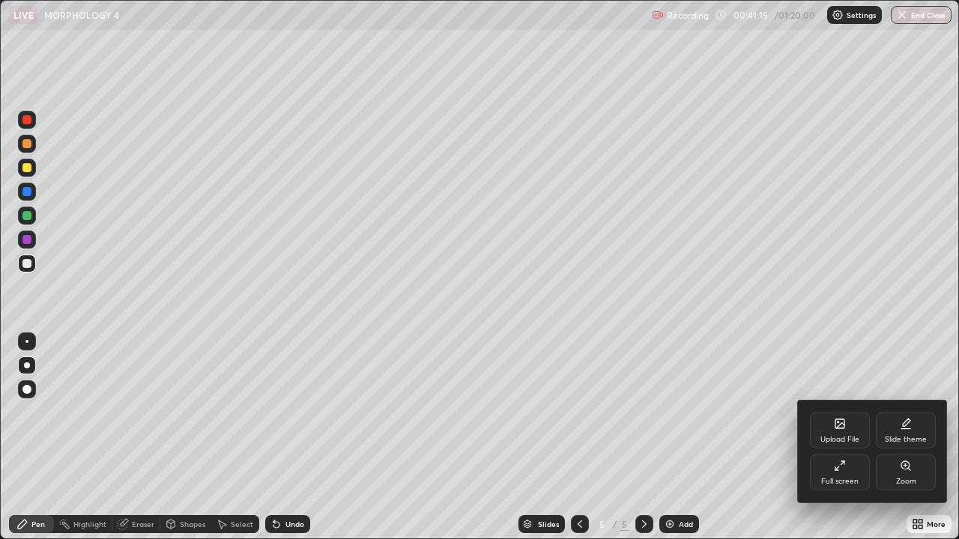
click at [831, 437] on div "Full screen" at bounding box center [840, 473] width 60 height 36
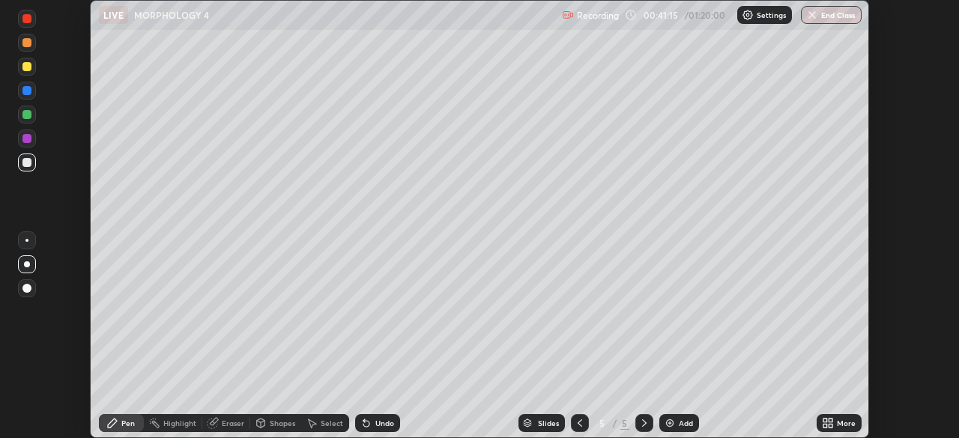
scroll to position [74451, 73931]
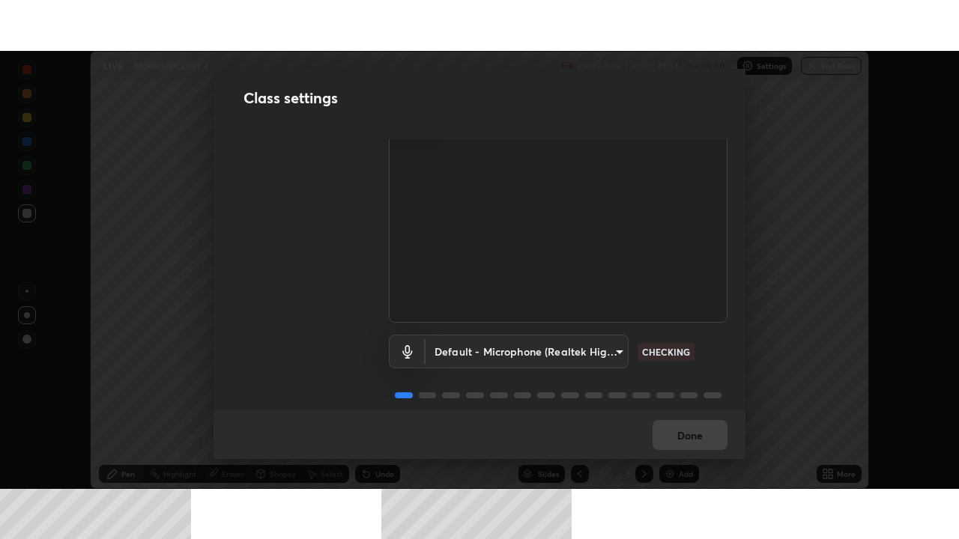
scroll to position [68, 0]
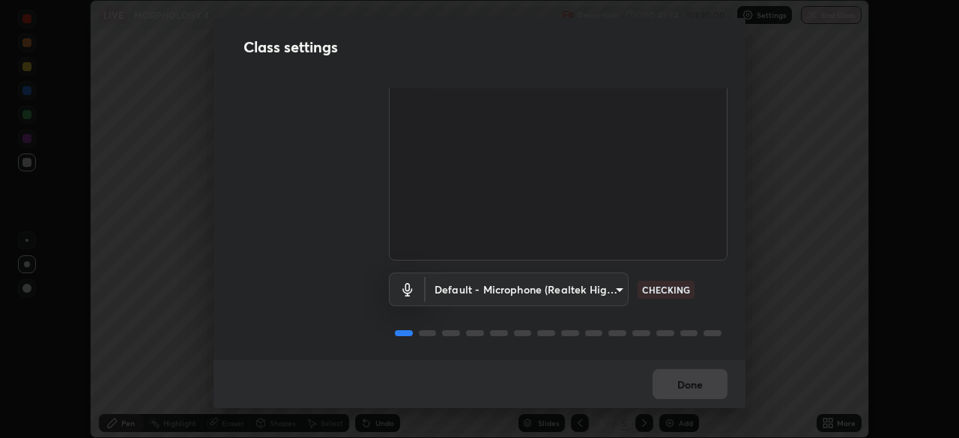
click at [606, 283] on body "Erase all LIVE MORPHOLOGY 4 Recording 00:41:34 / 01:20:00 Settings End Class Se…" at bounding box center [479, 219] width 959 height 438
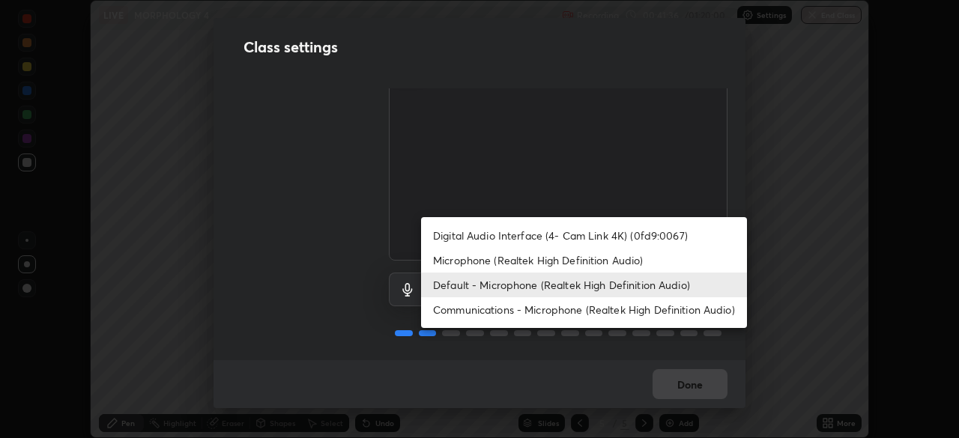
click at [551, 262] on li "Microphone (Realtek High Definition Audio)" at bounding box center [584, 260] width 326 height 25
type input "c6780f4c857a8b81e5497564d4ed67de36d612a8279d52ba4dbf449da7be3efb"
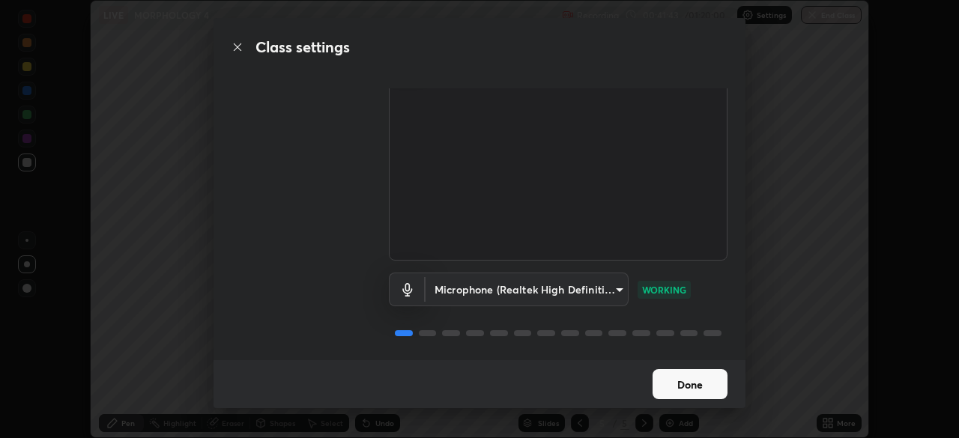
click at [678, 388] on button "Done" at bounding box center [689, 384] width 75 height 30
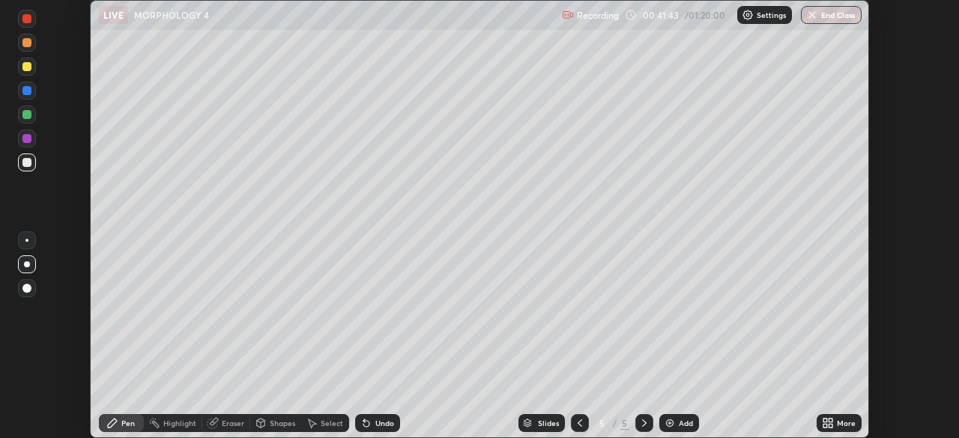
click at [832, 419] on icon at bounding box center [830, 421] width 4 height 4
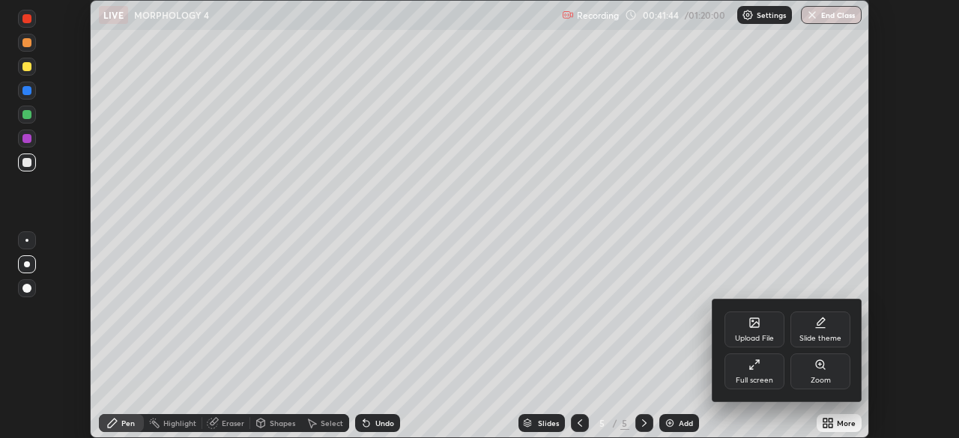
click at [763, 368] on div "Full screen" at bounding box center [754, 371] width 60 height 36
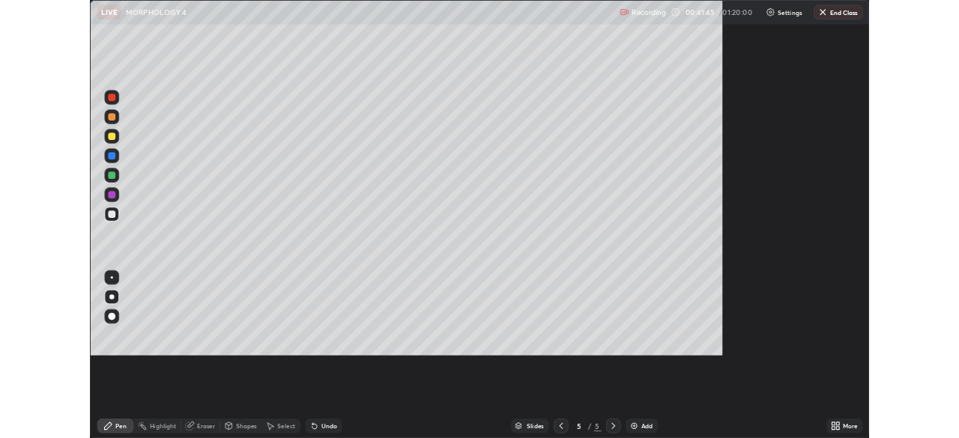
scroll to position [539, 959]
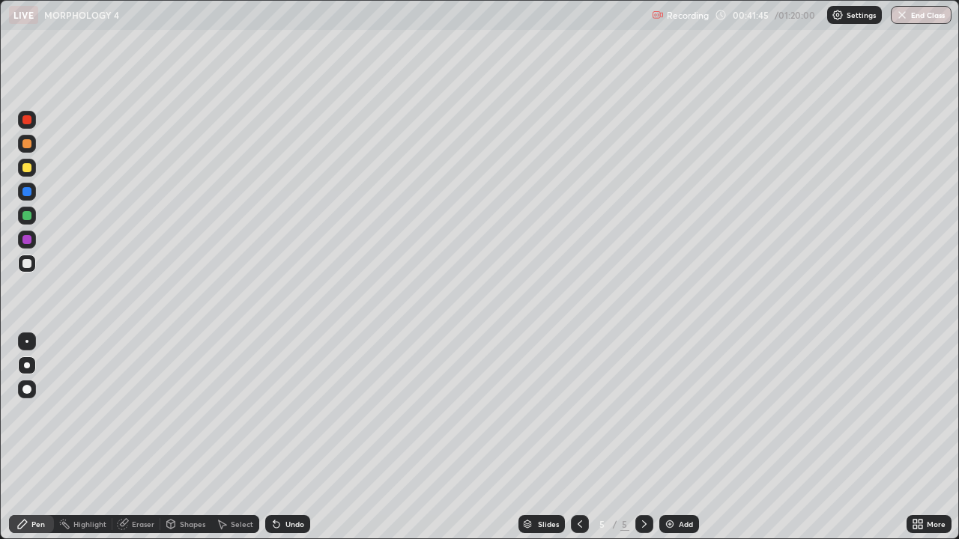
click at [240, 437] on div "Select" at bounding box center [242, 523] width 22 height 7
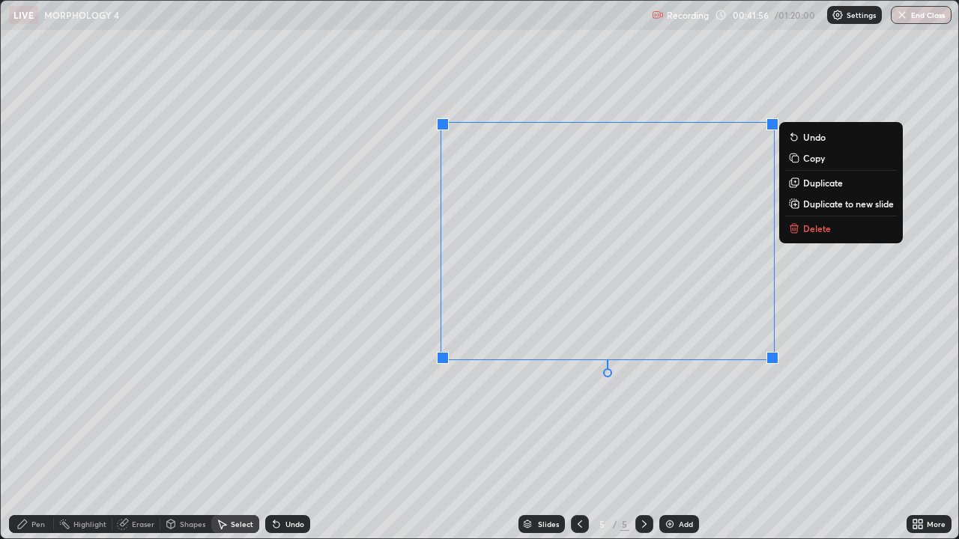
click at [544, 437] on div "0 ° Undo Copy Duplicate Duplicate to new slide Delete" at bounding box center [479, 270] width 957 height 538
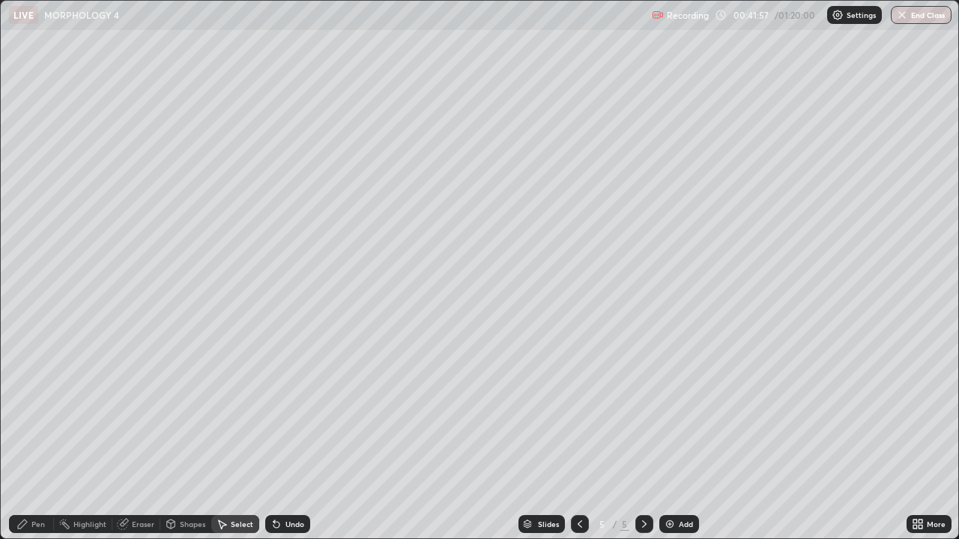
click at [38, 437] on div "Pen" at bounding box center [37, 523] width 13 height 7
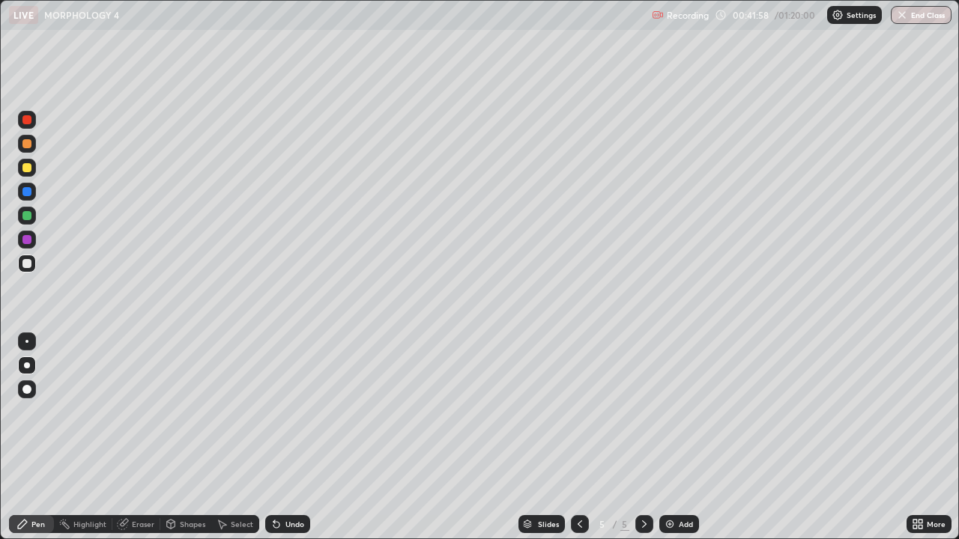
click at [28, 264] on div at bounding box center [26, 263] width 9 height 9
click at [291, 437] on div "Undo" at bounding box center [287, 524] width 45 height 18
click at [297, 437] on div "Undo" at bounding box center [287, 524] width 45 height 18
click at [187, 437] on div "Shapes" at bounding box center [192, 523] width 25 height 7
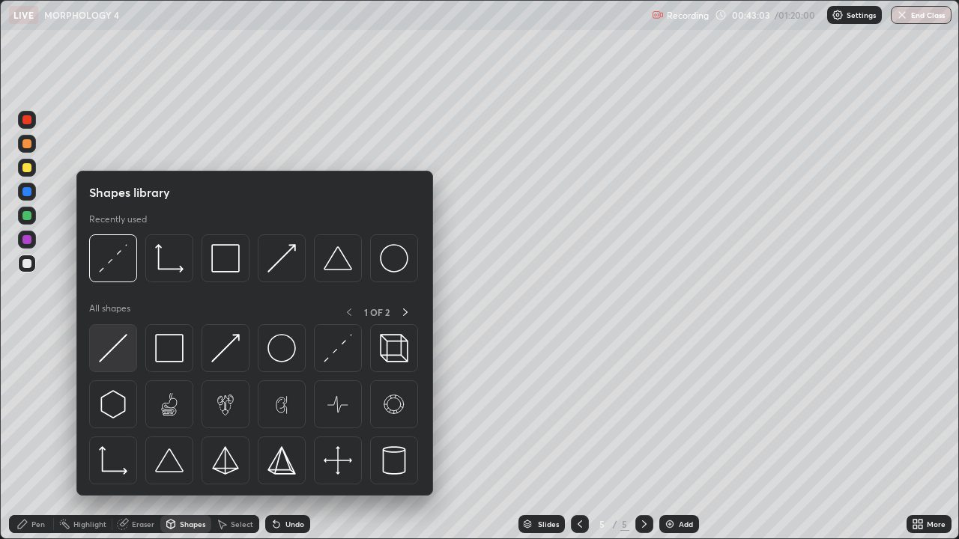
click at [105, 350] on img at bounding box center [113, 348] width 28 height 28
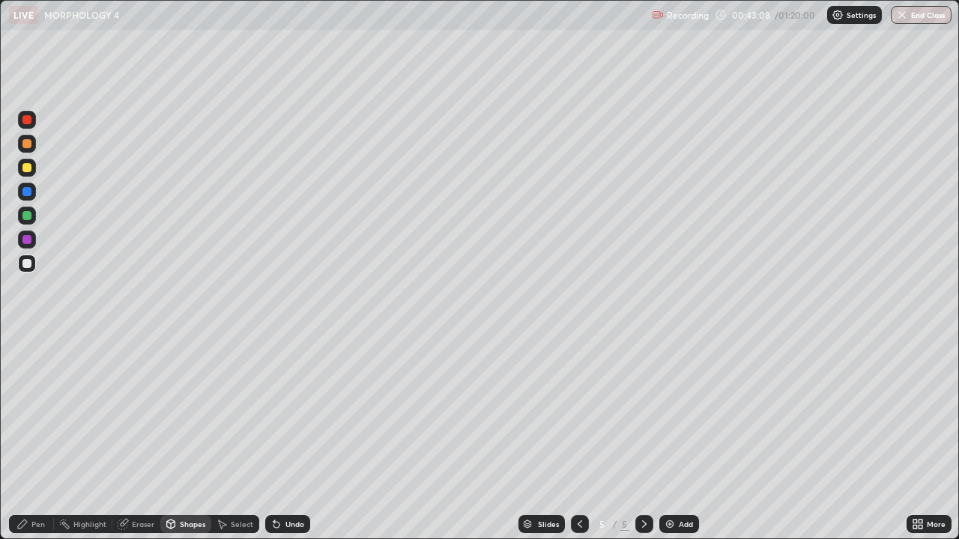
click at [284, 437] on div "Undo" at bounding box center [287, 524] width 45 height 18
click at [48, 437] on div "Pen" at bounding box center [31, 524] width 45 height 18
click at [28, 168] on div at bounding box center [26, 167] width 9 height 9
click at [237, 437] on div "Select" at bounding box center [242, 523] width 22 height 7
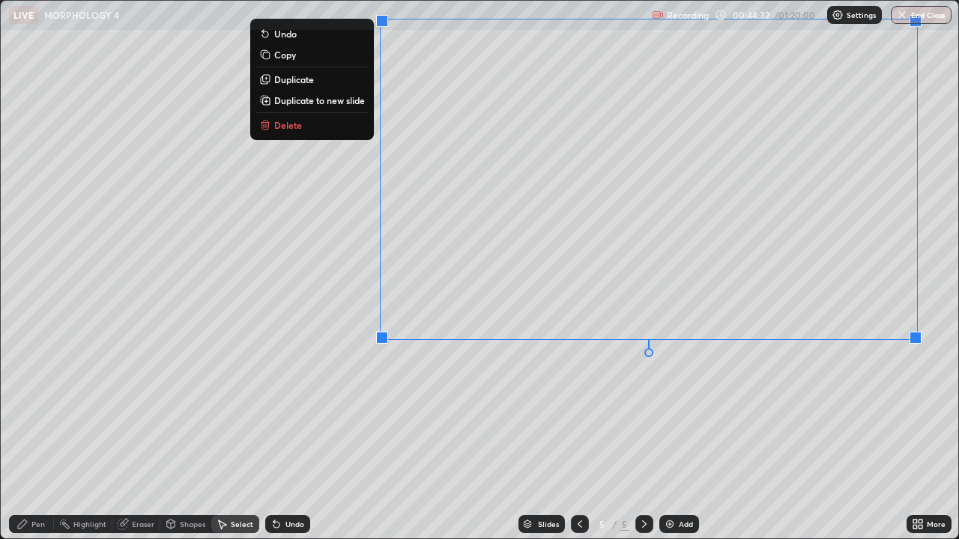
click at [532, 413] on div "0 ° Undo Copy Duplicate Duplicate to new slide Delete" at bounding box center [479, 270] width 957 height 538
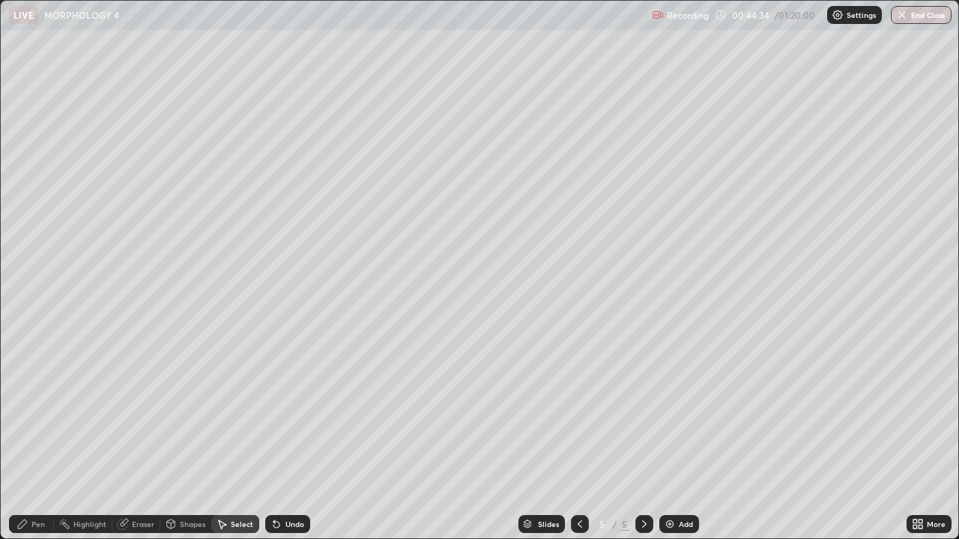
click at [40, 437] on div "Pen" at bounding box center [37, 523] width 13 height 7
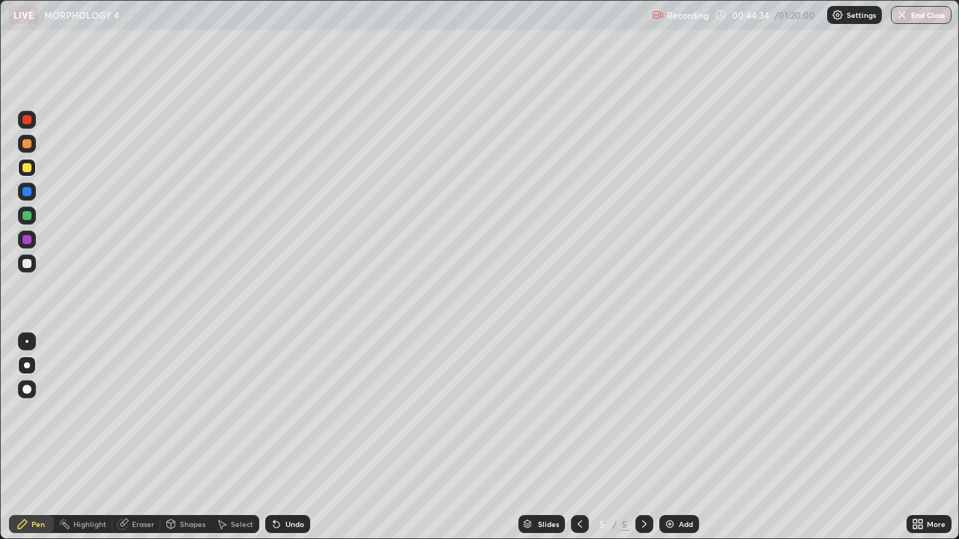
click at [27, 221] on div at bounding box center [27, 216] width 18 height 18
click at [938, 437] on div "More" at bounding box center [935, 523] width 19 height 7
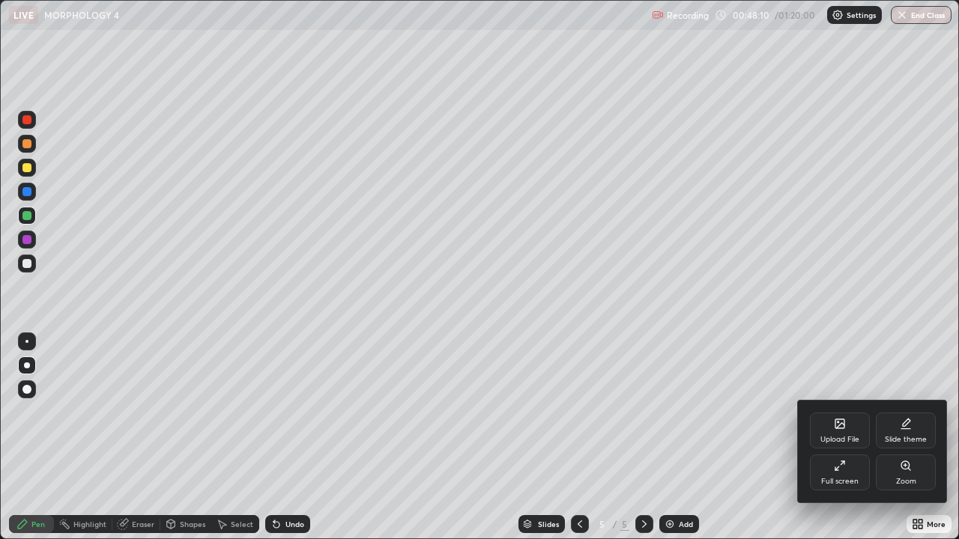
click at [842, 437] on div "Full screen" at bounding box center [839, 481] width 37 height 7
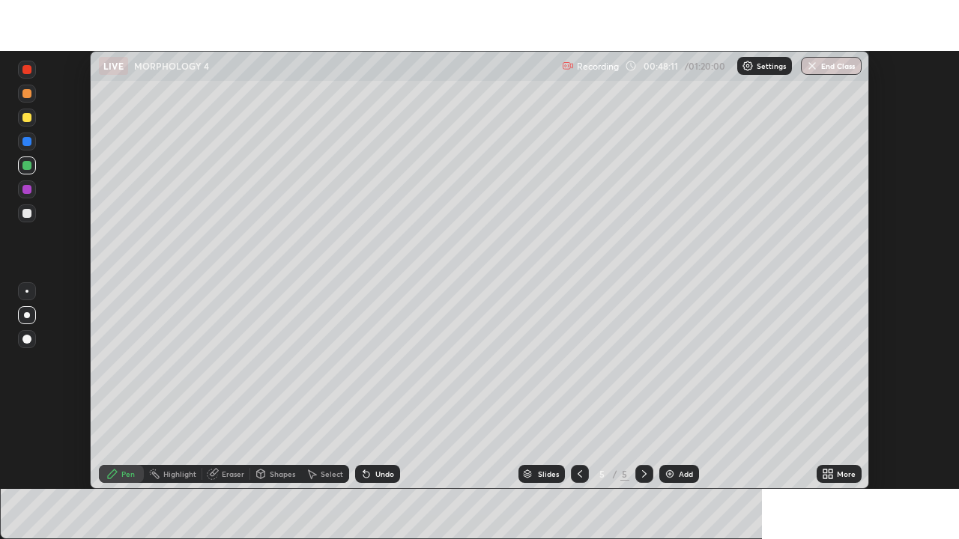
scroll to position [74451, 73931]
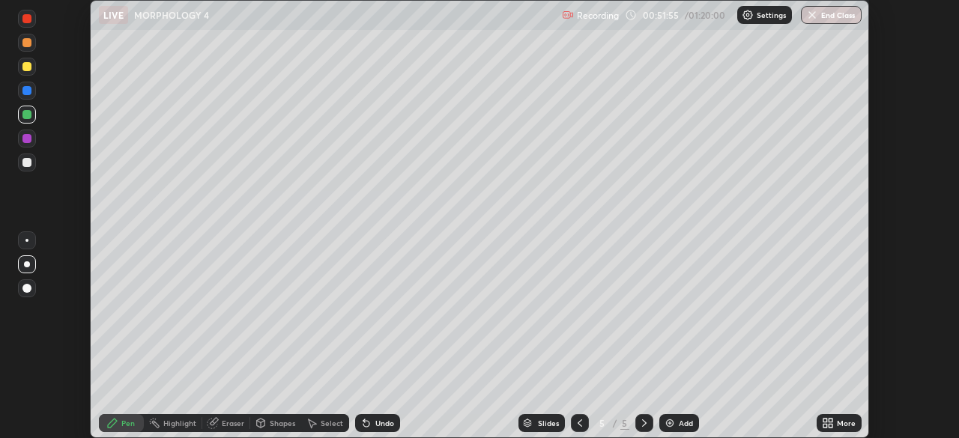
click at [835, 422] on div "More" at bounding box center [838, 423] width 45 height 18
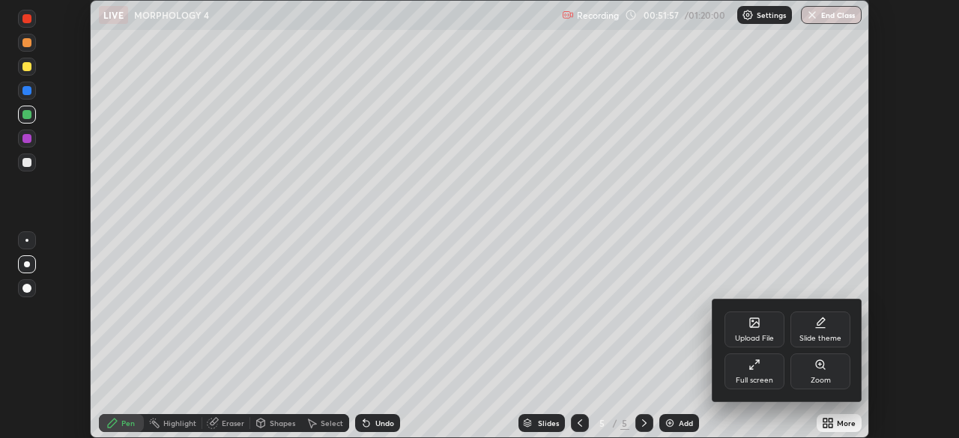
click at [703, 410] on div at bounding box center [479, 219] width 959 height 438
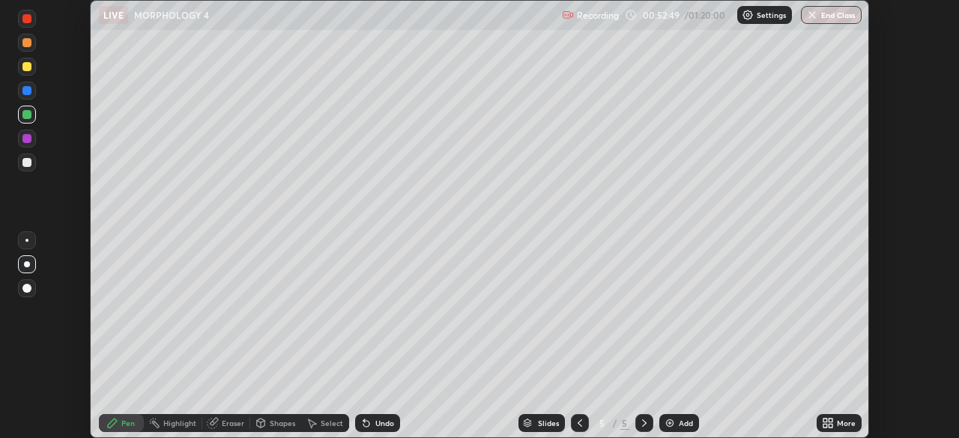
click at [667, 424] on img at bounding box center [670, 423] width 12 height 12
click at [34, 119] on div at bounding box center [27, 115] width 18 height 18
click at [27, 139] on div at bounding box center [26, 138] width 9 height 9
click at [375, 425] on div "Undo" at bounding box center [384, 422] width 19 height 7
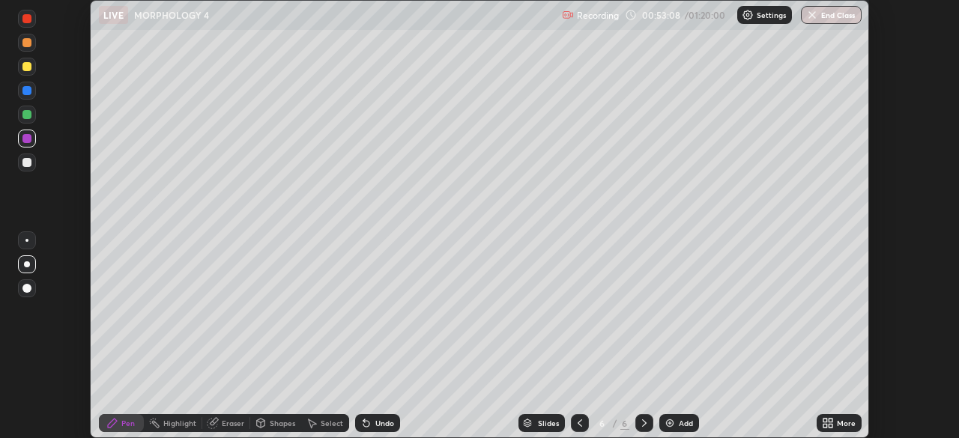
click at [369, 425] on icon at bounding box center [366, 423] width 12 height 12
click at [21, 113] on div at bounding box center [27, 115] width 18 height 18
click at [30, 132] on div at bounding box center [27, 139] width 18 height 18
click at [324, 421] on div "Select" at bounding box center [332, 422] width 22 height 7
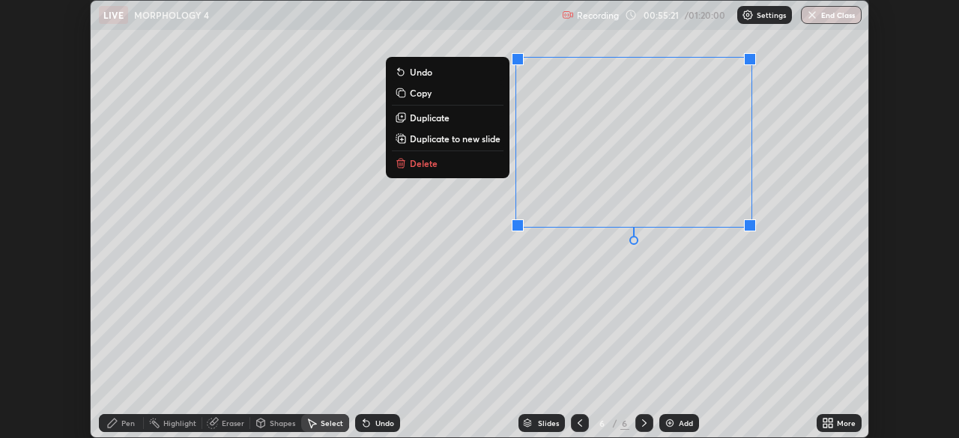
click at [482, 305] on div "0 ° Undo Copy Duplicate Duplicate to new slide Delete" at bounding box center [479, 219] width 777 height 437
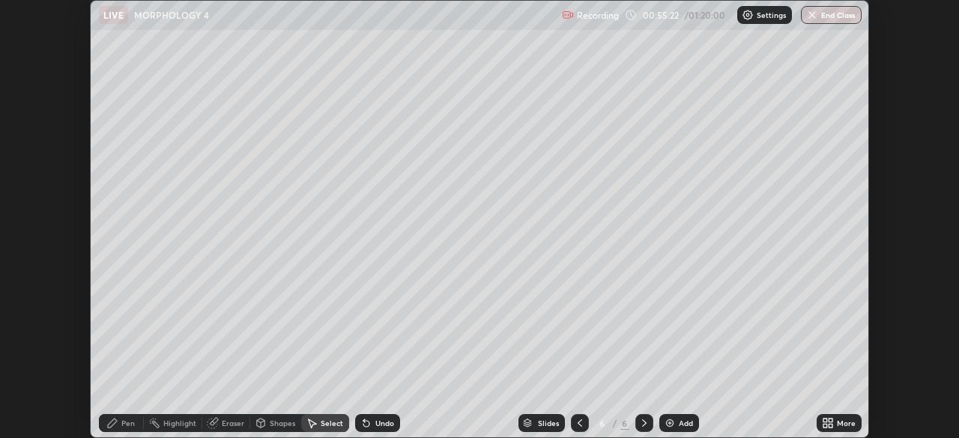
click at [127, 425] on div "Pen" at bounding box center [127, 422] width 13 height 7
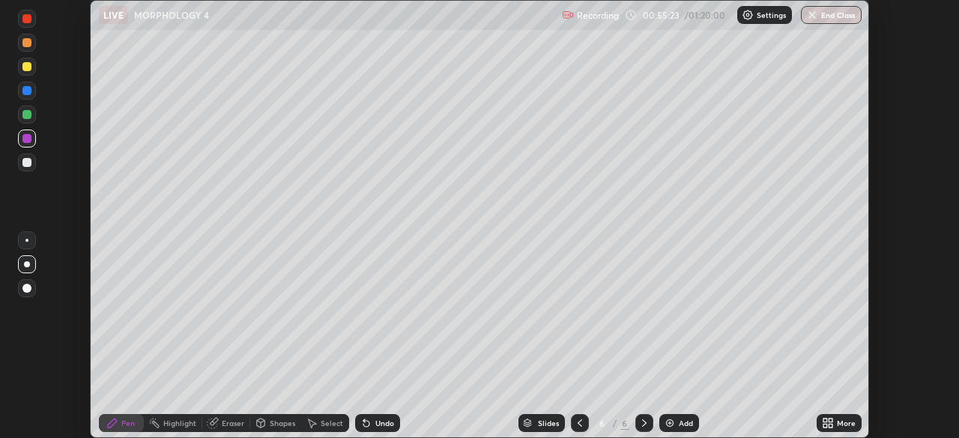
click at [29, 164] on div at bounding box center [26, 162] width 9 height 9
click at [678, 422] on div "Add" at bounding box center [685, 422] width 14 height 7
click at [828, 420] on icon at bounding box center [830, 421] width 4 height 4
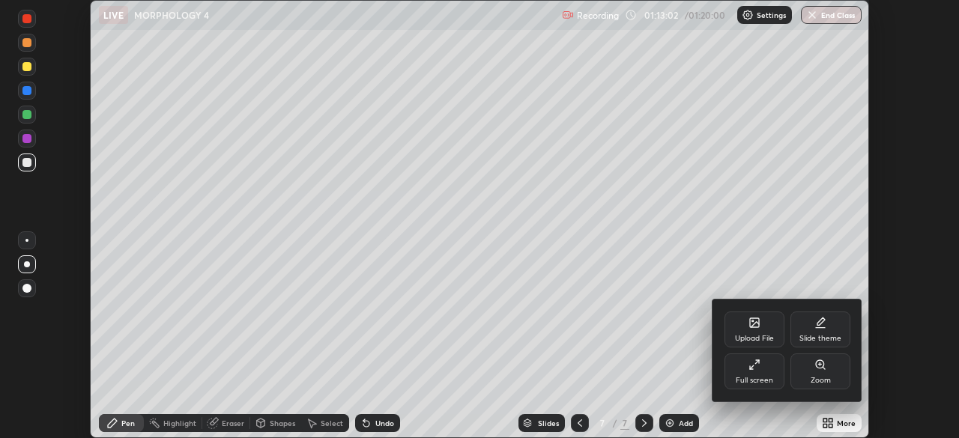
click at [755, 377] on div "Full screen" at bounding box center [753, 380] width 37 height 7
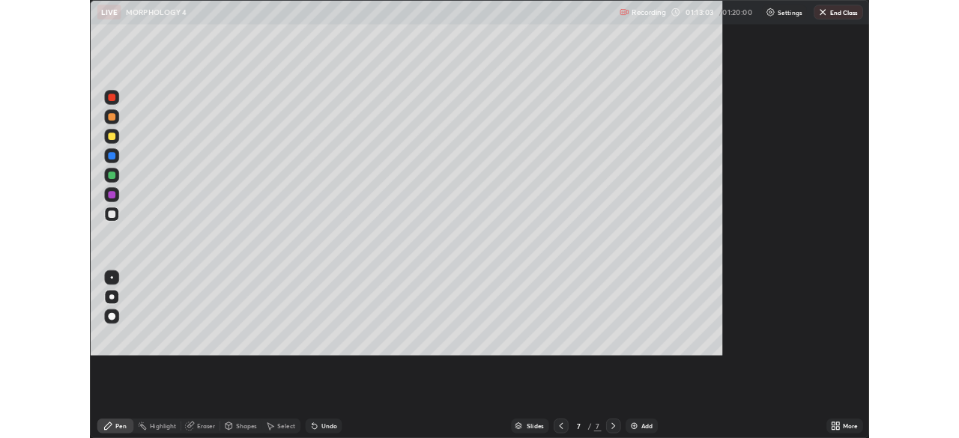
scroll to position [539, 959]
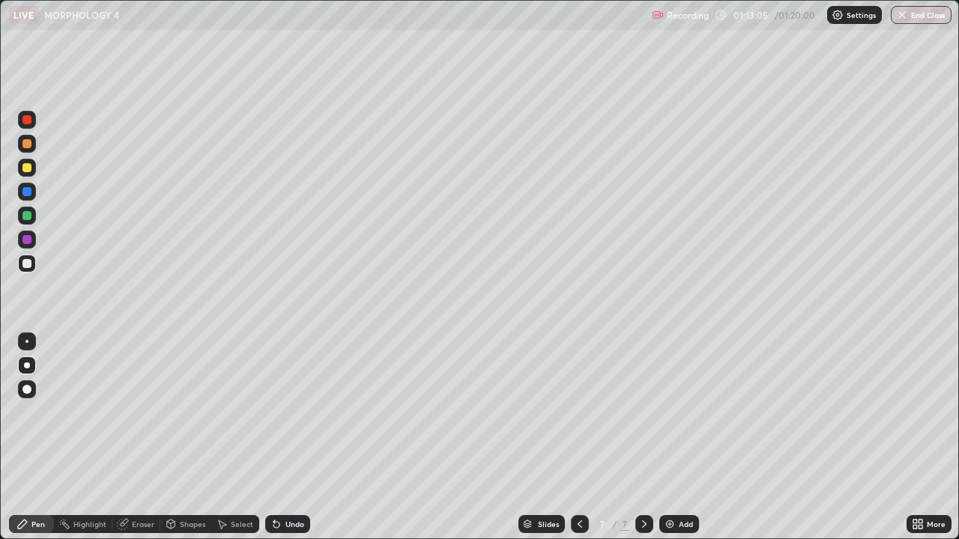
click at [28, 146] on div at bounding box center [26, 143] width 9 height 9
click at [29, 169] on div at bounding box center [26, 167] width 9 height 9
click at [28, 264] on div at bounding box center [26, 263] width 9 height 9
click at [282, 437] on div "Undo" at bounding box center [287, 524] width 45 height 18
click at [285, 437] on div "Undo" at bounding box center [287, 524] width 45 height 18
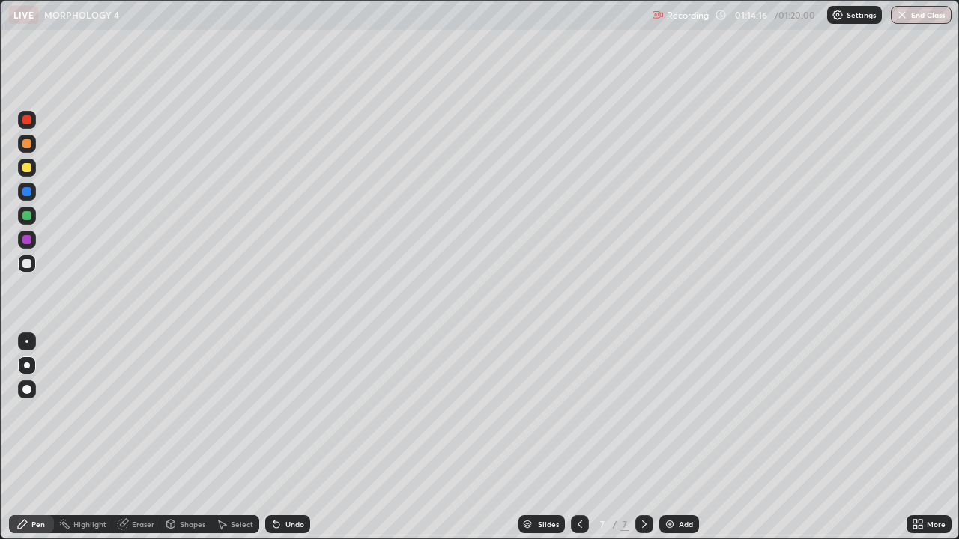
click at [28, 242] on div at bounding box center [26, 239] width 9 height 9
click at [30, 267] on div at bounding box center [26, 263] width 9 height 9
click at [24, 198] on div at bounding box center [27, 192] width 18 height 18
click at [28, 168] on div at bounding box center [26, 167] width 9 height 9
click at [35, 215] on div at bounding box center [27, 216] width 18 height 18
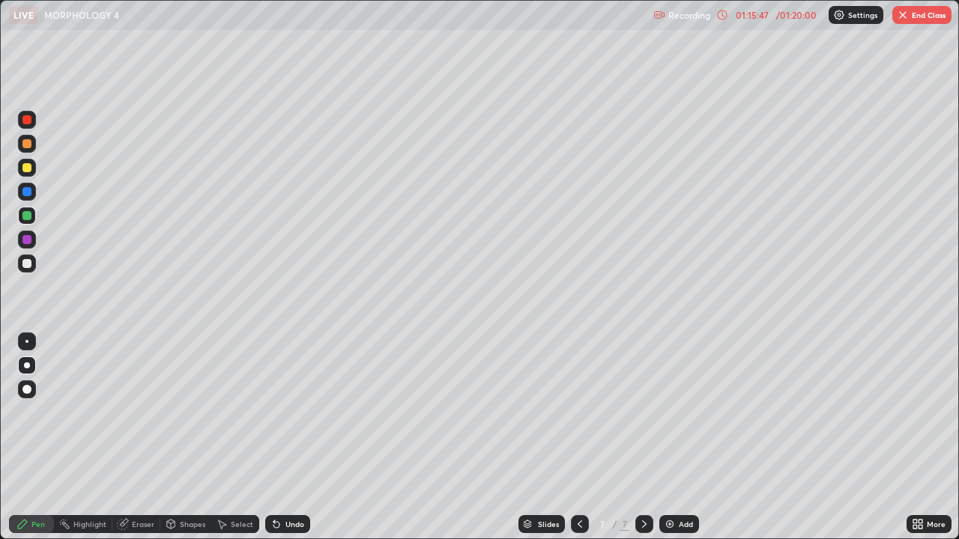
click at [285, 437] on div "Undo" at bounding box center [294, 523] width 19 height 7
click at [34, 168] on div at bounding box center [27, 168] width 18 height 18
click at [931, 437] on div "More" at bounding box center [928, 524] width 45 height 18
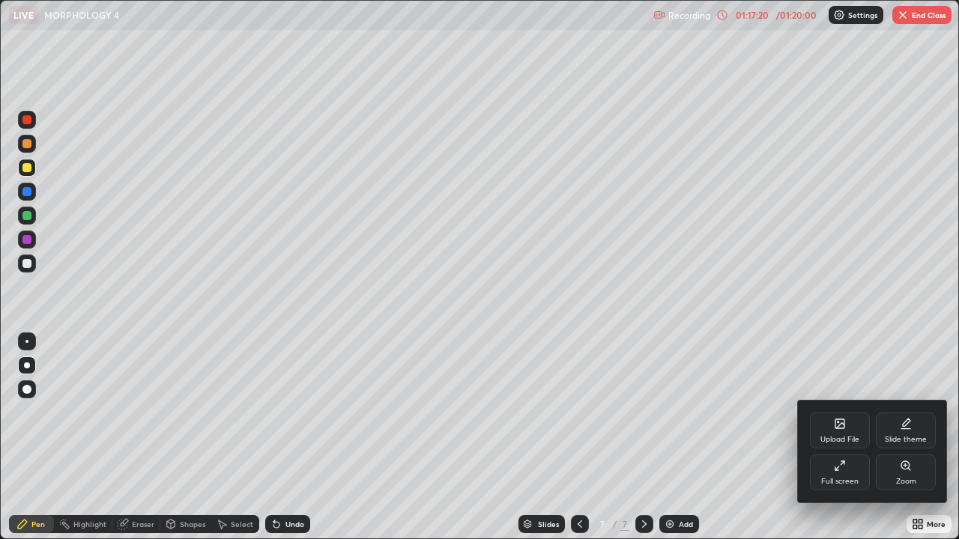
click at [844, 437] on div "Full screen" at bounding box center [839, 481] width 37 height 7
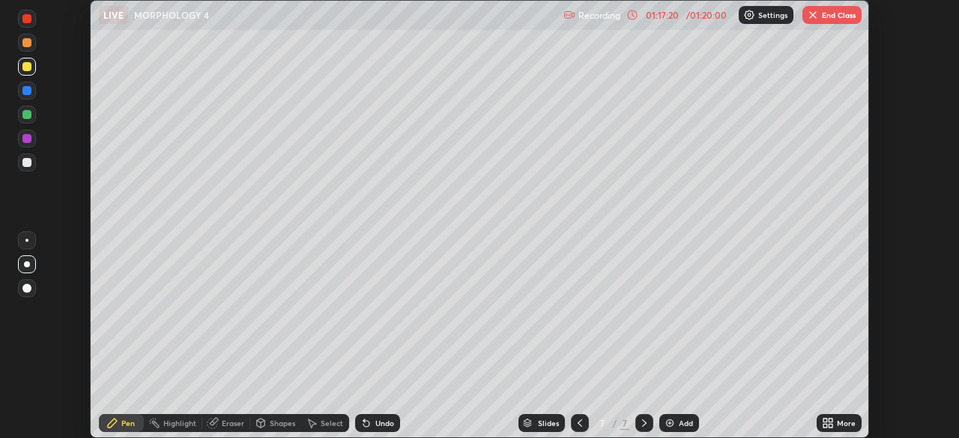
scroll to position [74451, 73931]
